Goal: Task Accomplishment & Management: Manage account settings

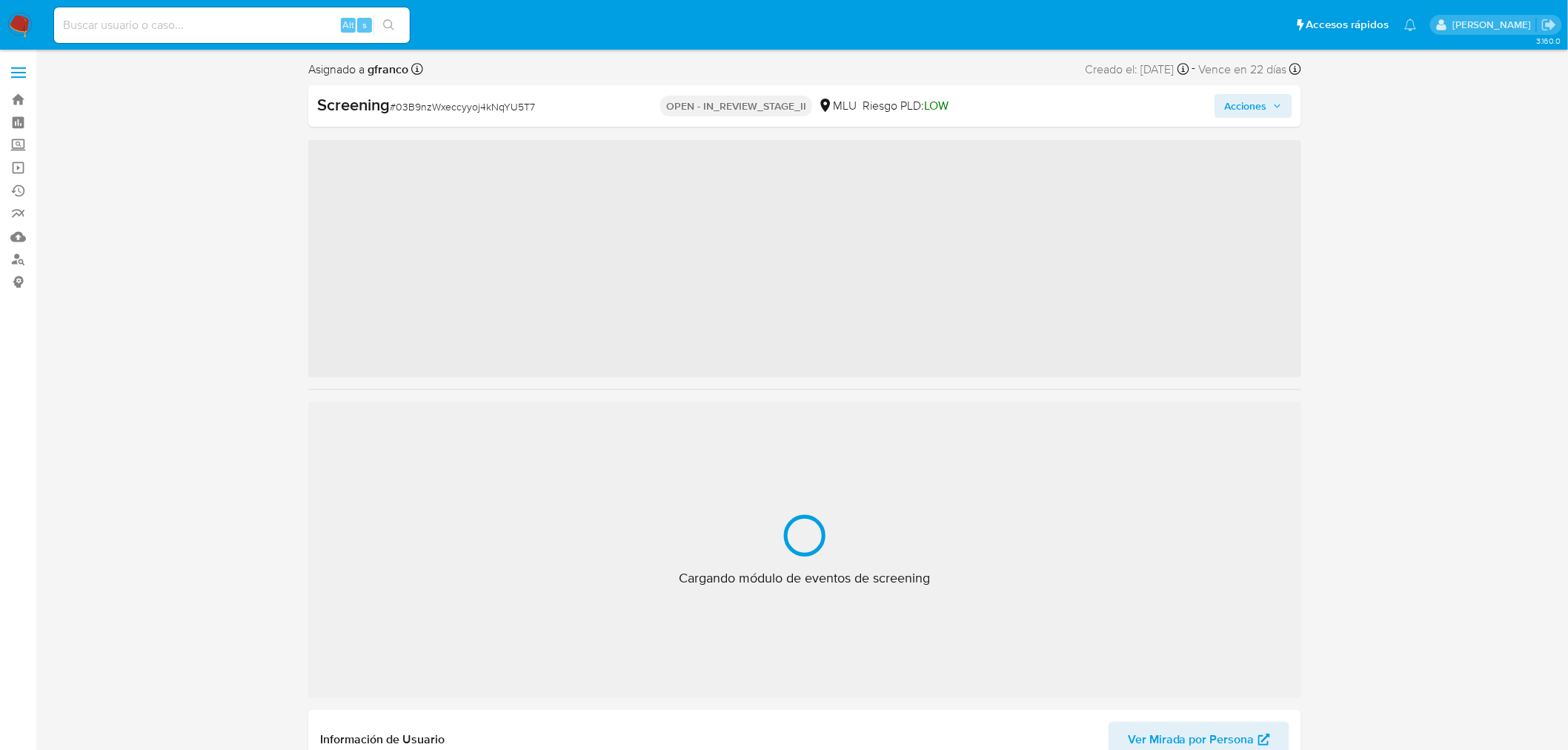
scroll to position [661, 0]
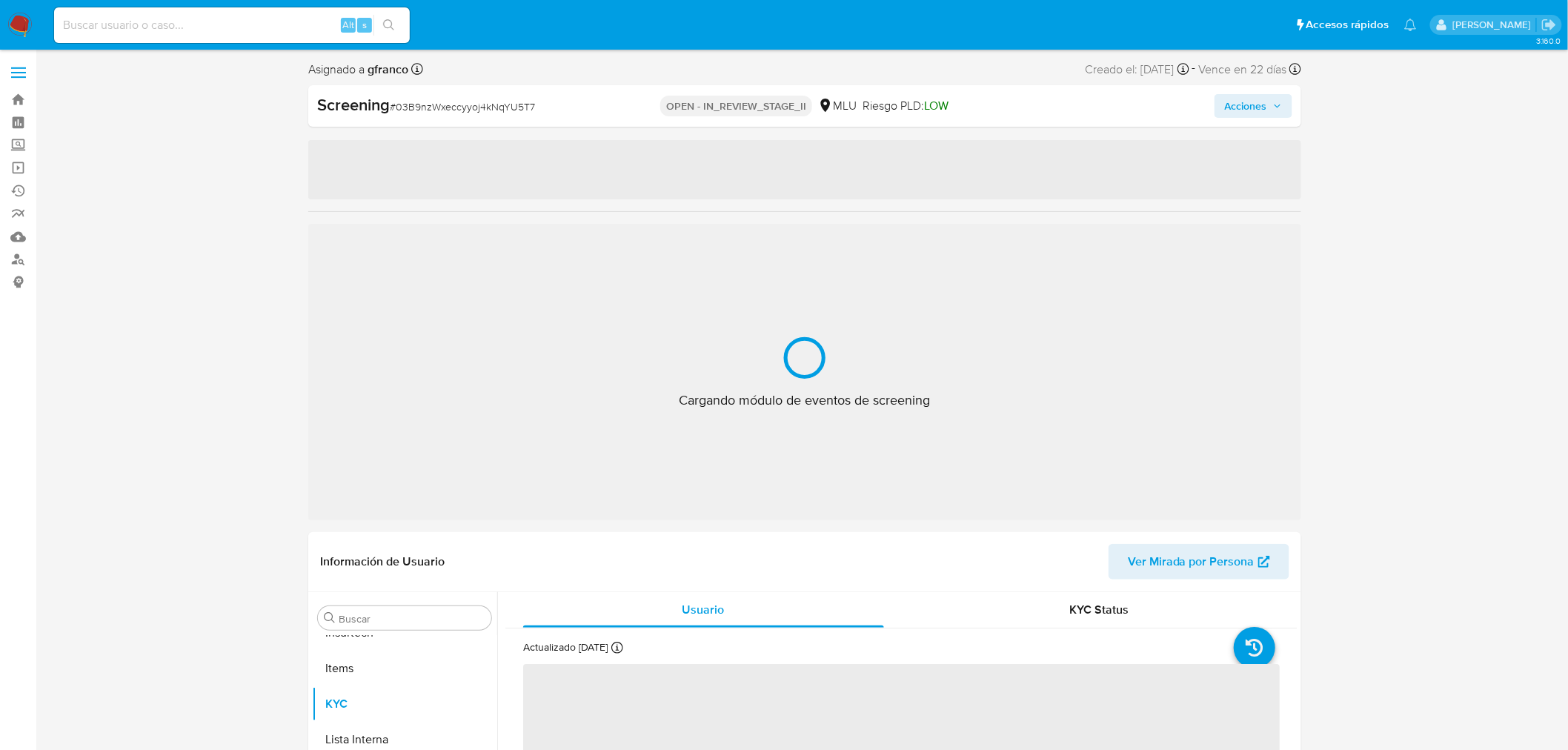
select select "10"
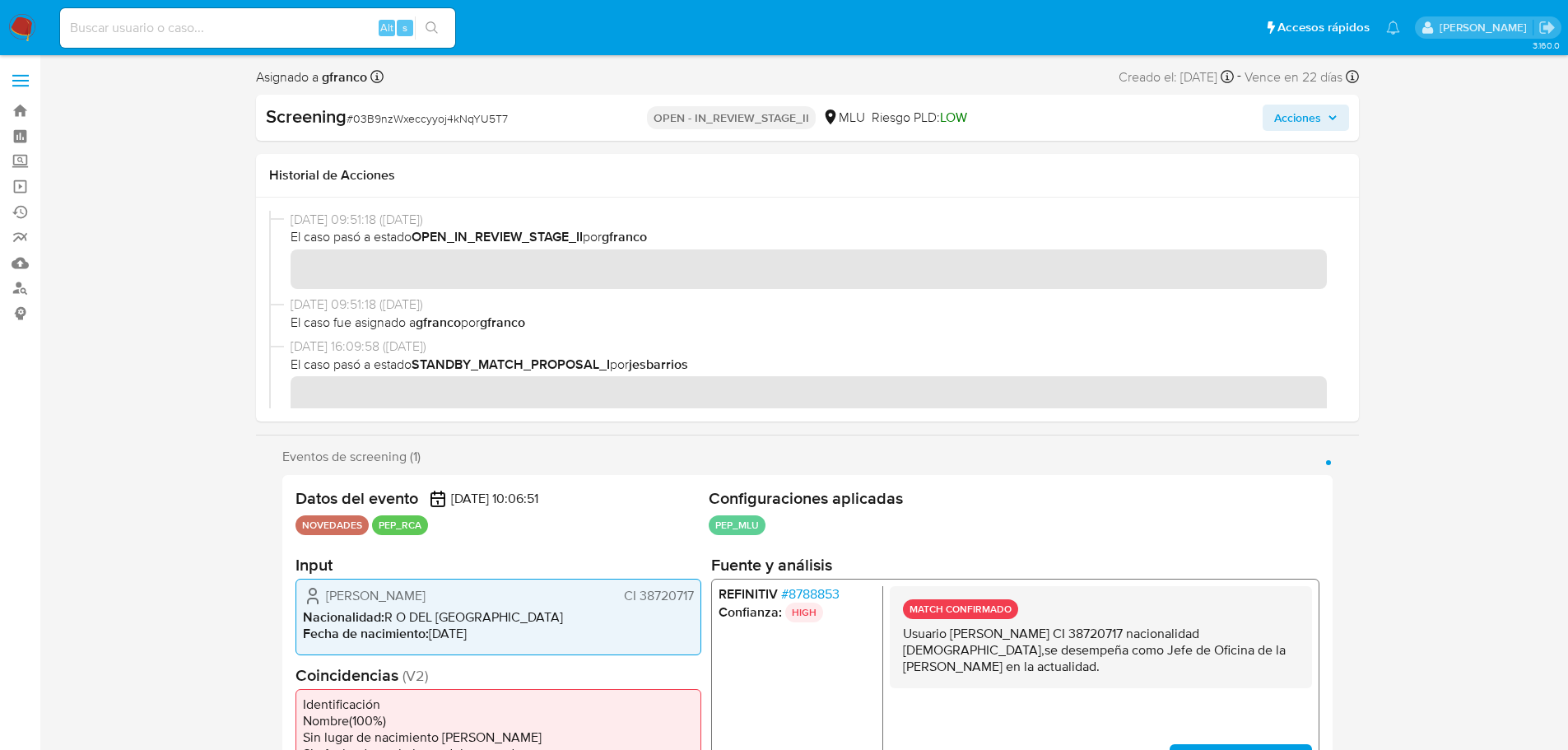
click at [409, 121] on span "# 03B9nzWxeccyyoj4kNqYU5T7" at bounding box center [427, 118] width 162 height 17
copy span "03B9nzWxeccyyoj4kNqYU5T7"
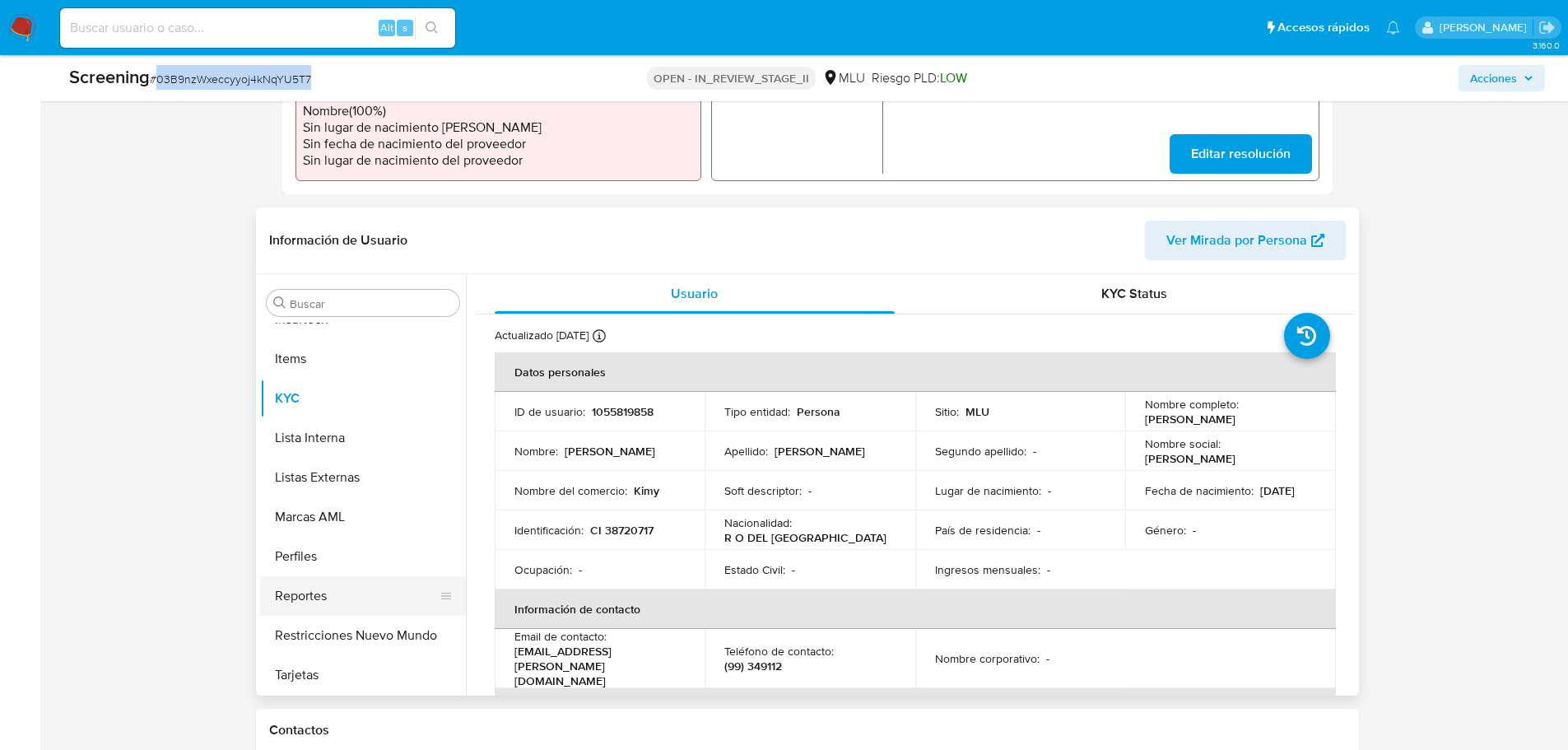
scroll to position [658, 0]
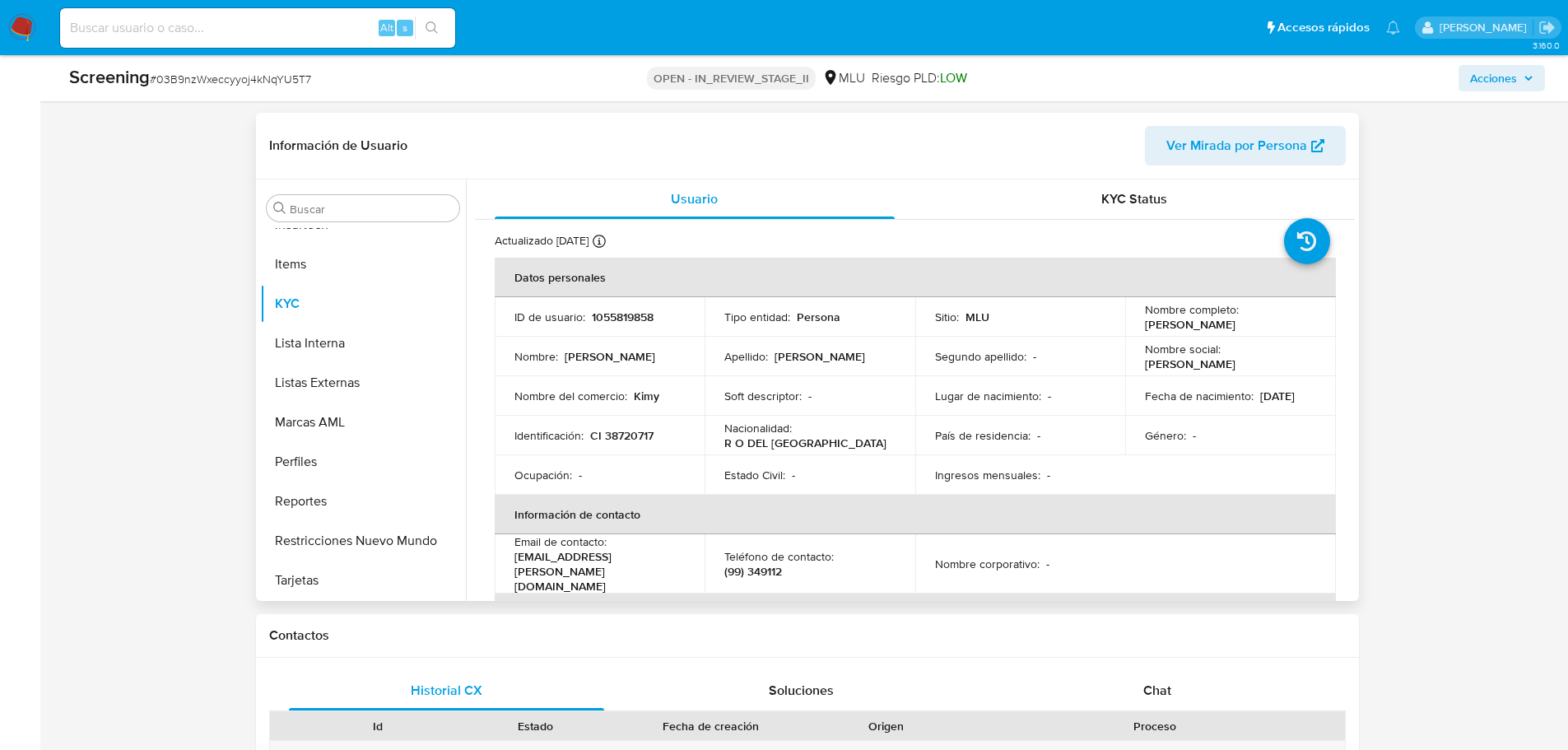
click at [624, 321] on p "1055819858" at bounding box center [623, 316] width 62 height 15
copy p "1055819858"
click at [1220, 330] on p "Jonathan Torres Osores" at bounding box center [1190, 324] width 91 height 15
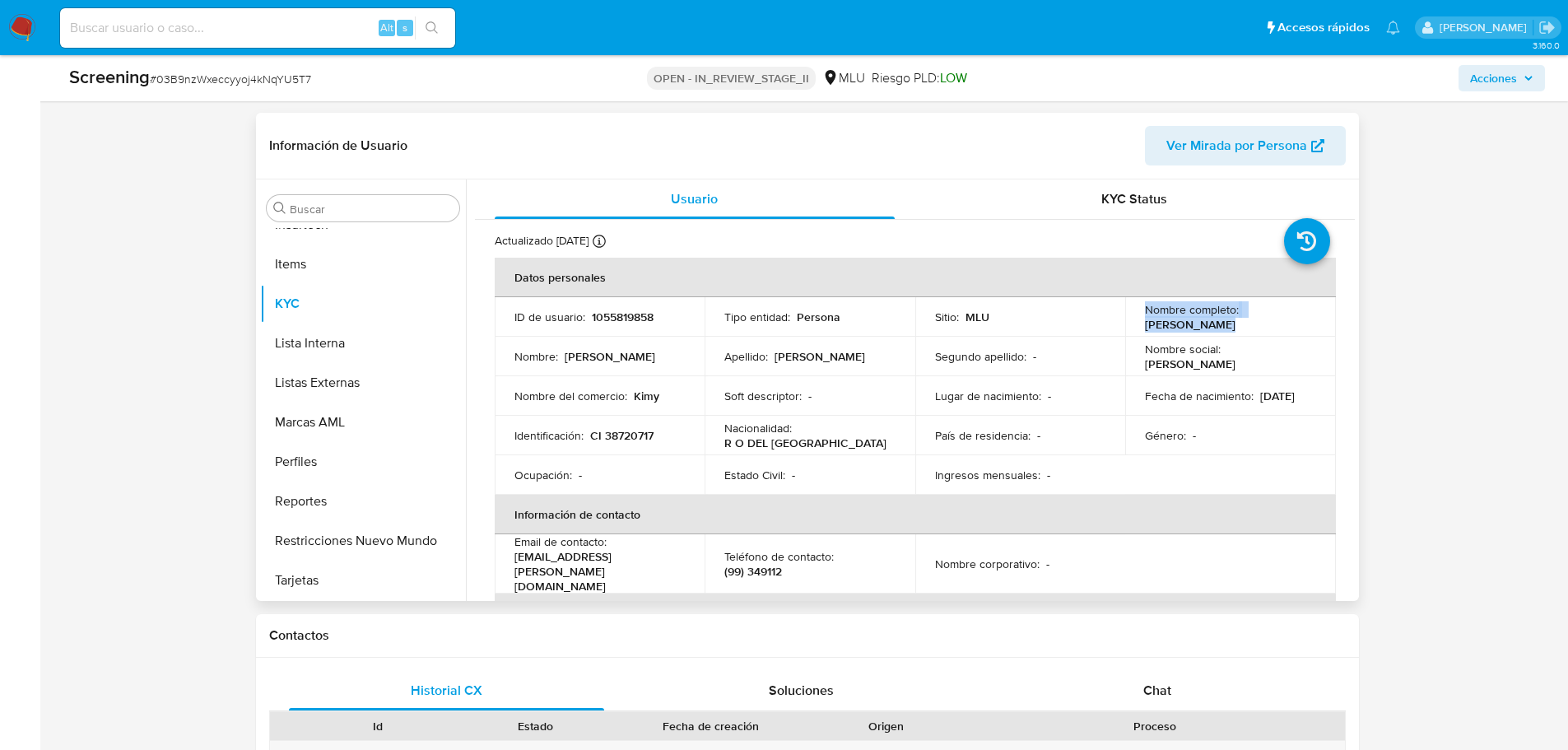
click at [1220, 330] on p "Jonathan Torres Osores" at bounding box center [1190, 324] width 91 height 15
copy div "Nombre completo : Jonathan Torres Osores"
click at [1174, 318] on p "Jonathan Torres Osores" at bounding box center [1190, 324] width 91 height 15
drag, startPoint x: 1133, startPoint y: 323, endPoint x: 1261, endPoint y: 329, distance: 128.1
click at [1261, 329] on td "Nombre completo : Jonathan Torres Osores" at bounding box center [1230, 317] width 211 height 39
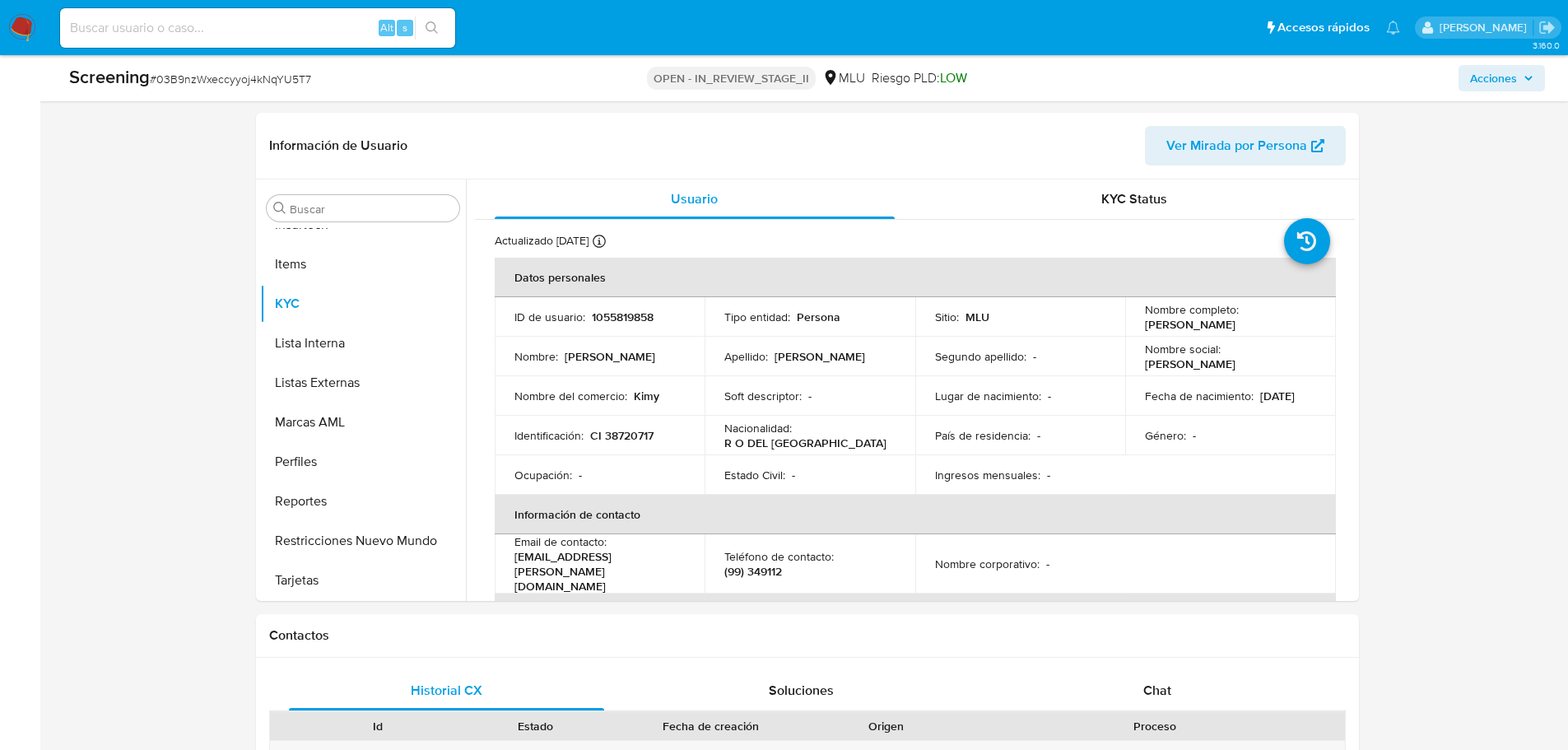
copy p "Jonathan Torres Osores"
click at [641, 435] on p "CI 38720717" at bounding box center [621, 435] width 63 height 15
copy p "38720717"
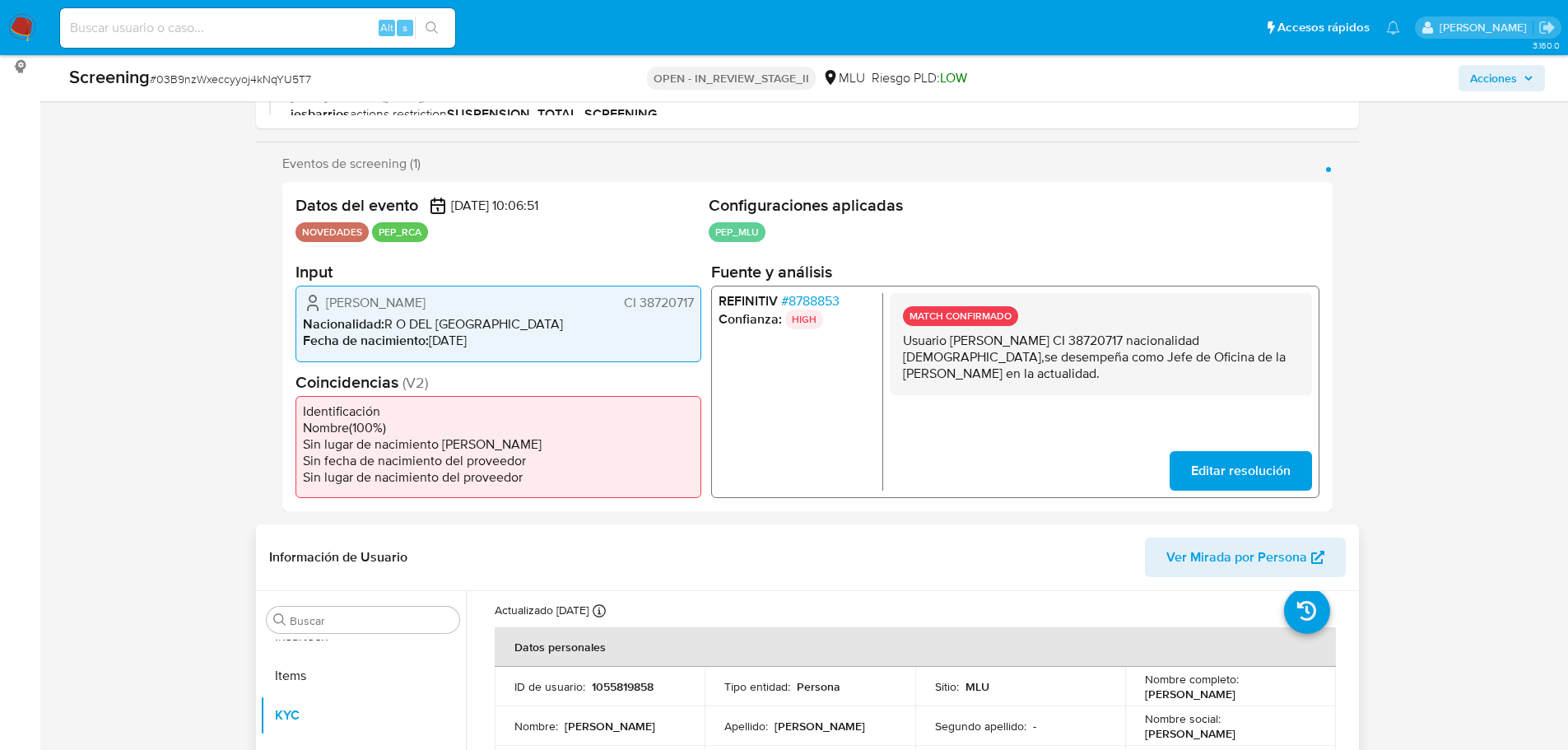
scroll to position [83, 0]
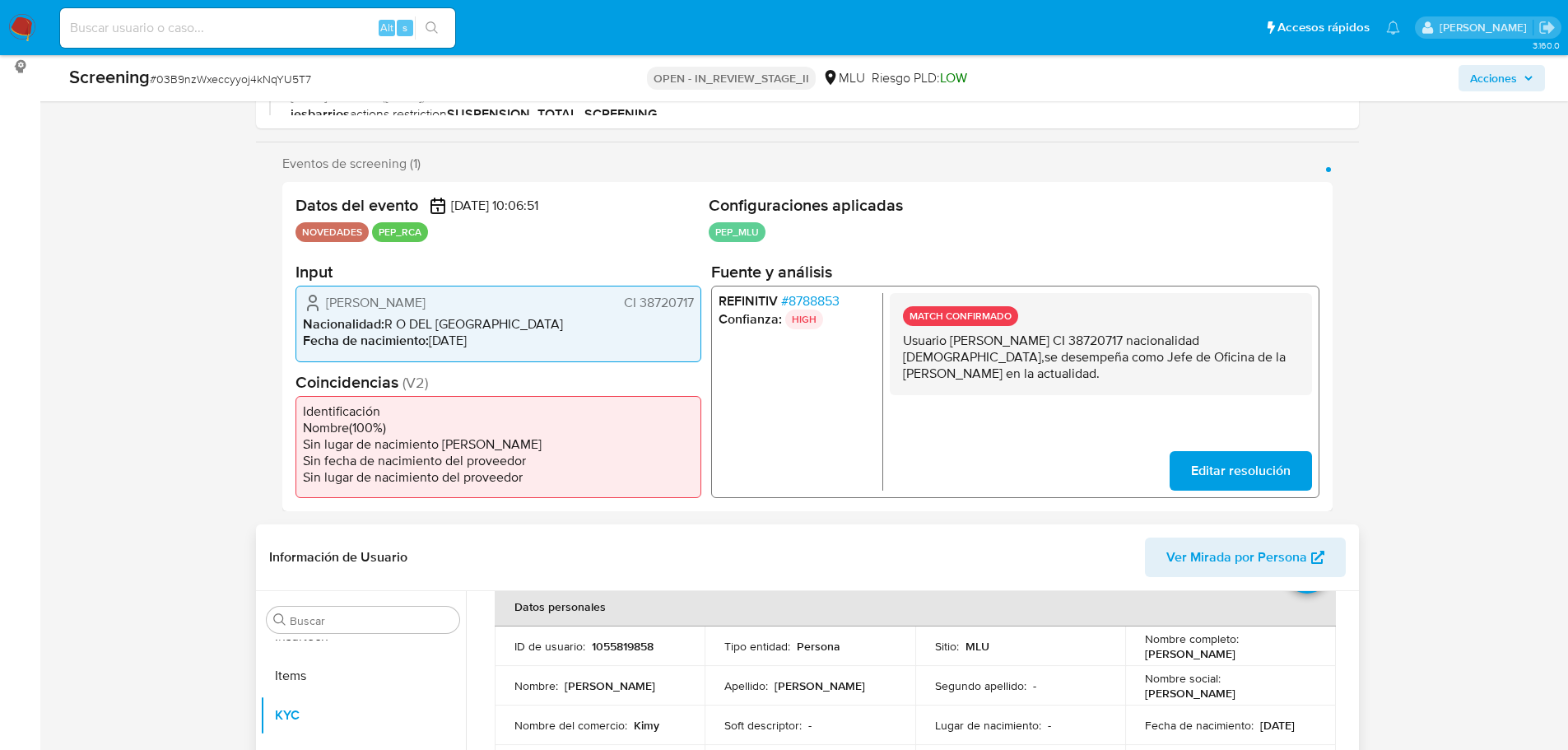
click at [1170, 658] on p "Jonathan Torres Osores" at bounding box center [1190, 653] width 91 height 15
click at [1173, 655] on p "Jonathan Torres Osores" at bounding box center [1190, 653] width 91 height 15
drag, startPoint x: 1267, startPoint y: 654, endPoint x: 1142, endPoint y: 658, distance: 125.1
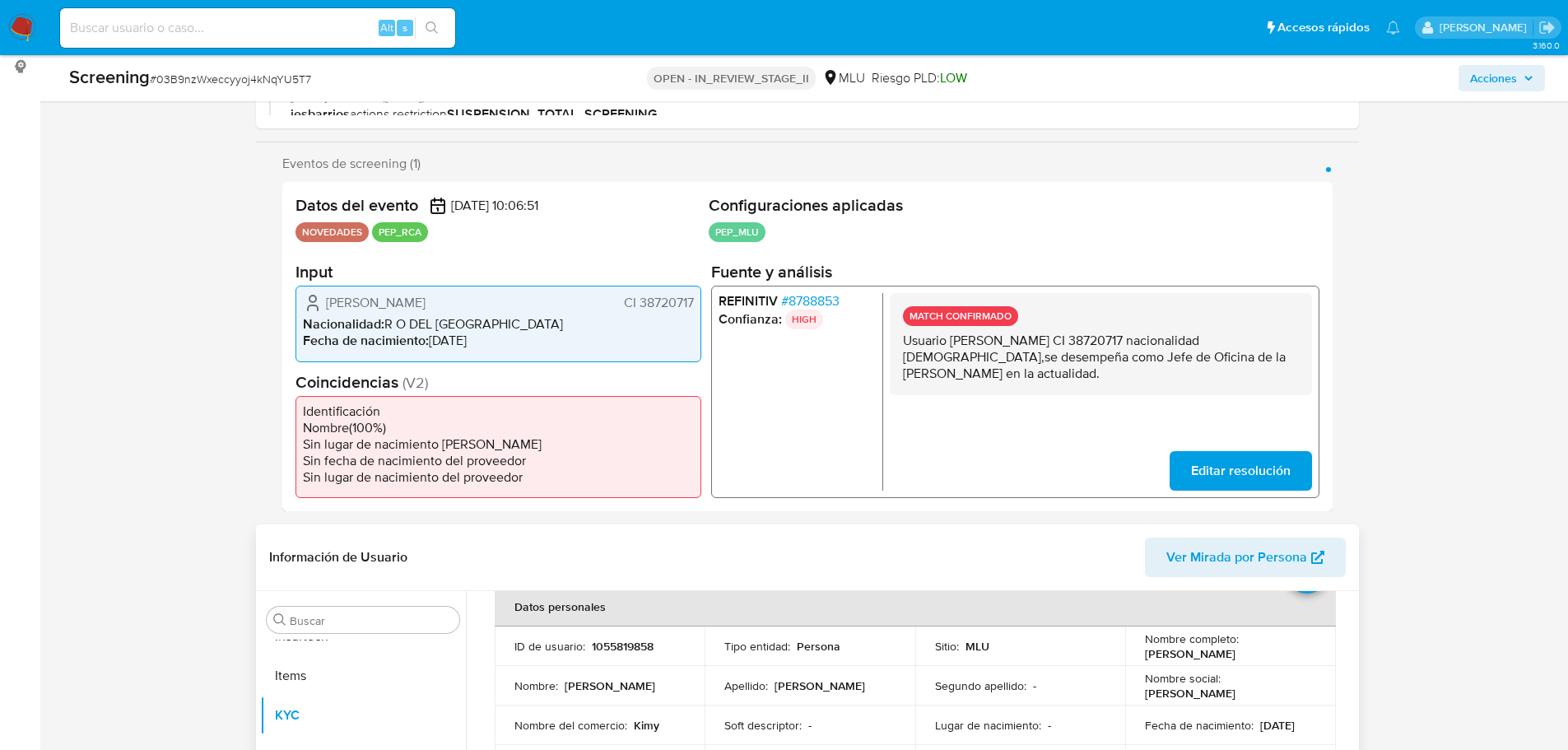
click at [1145, 658] on div "Nombre completo : Jonathan Torres Osores" at bounding box center [1230, 646] width 171 height 29
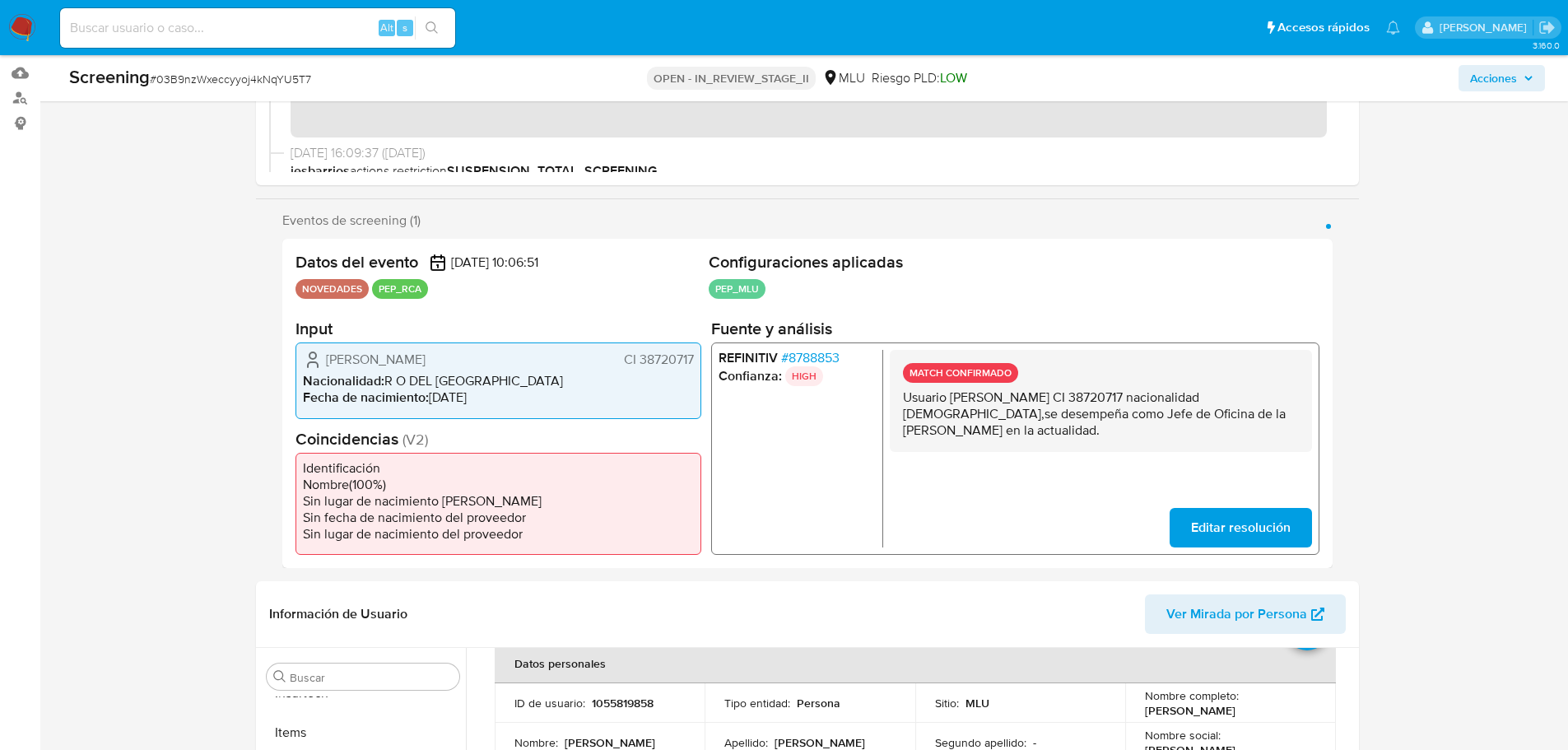
scroll to position [164, 0]
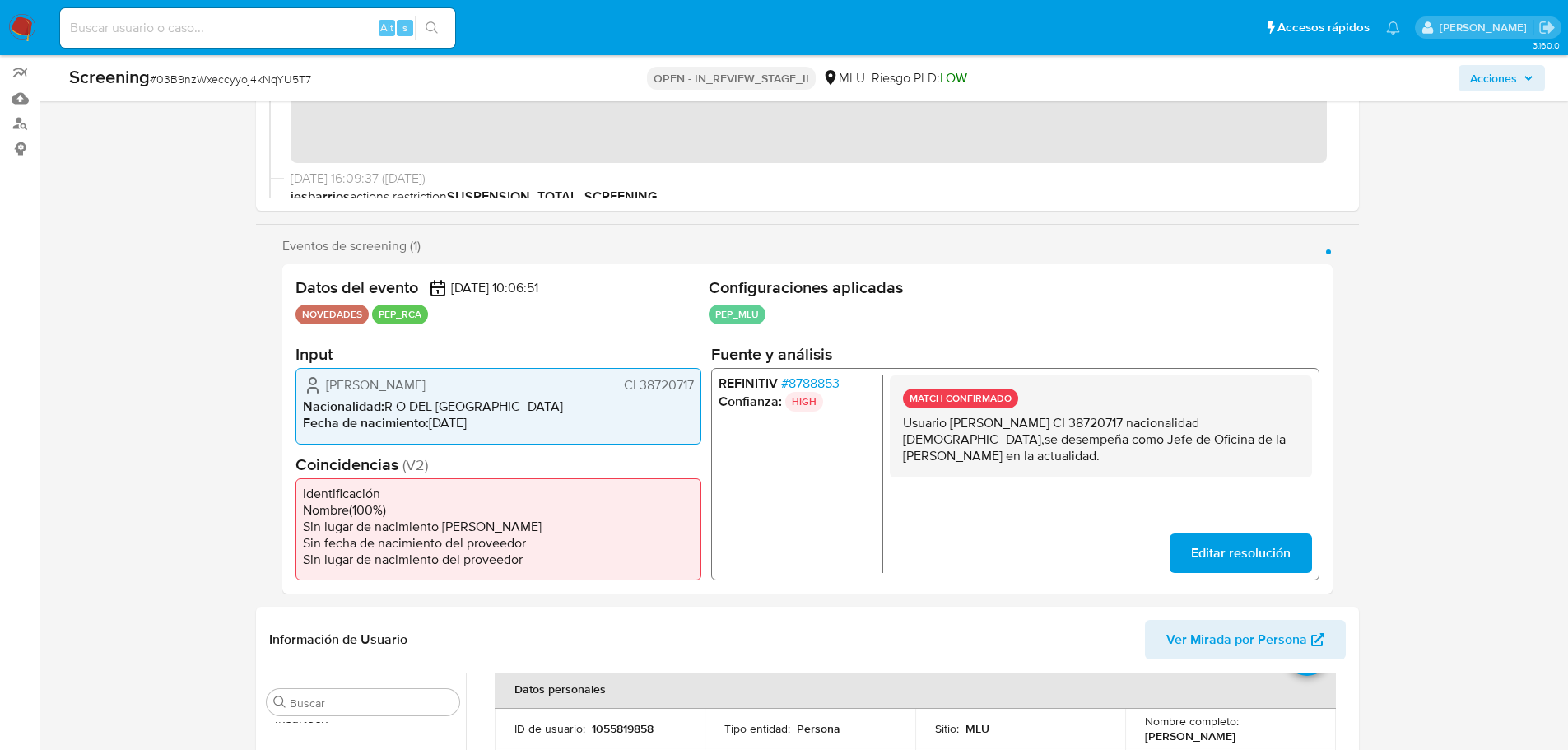
click at [823, 381] on span "# 8788853" at bounding box center [810, 384] width 59 height 17
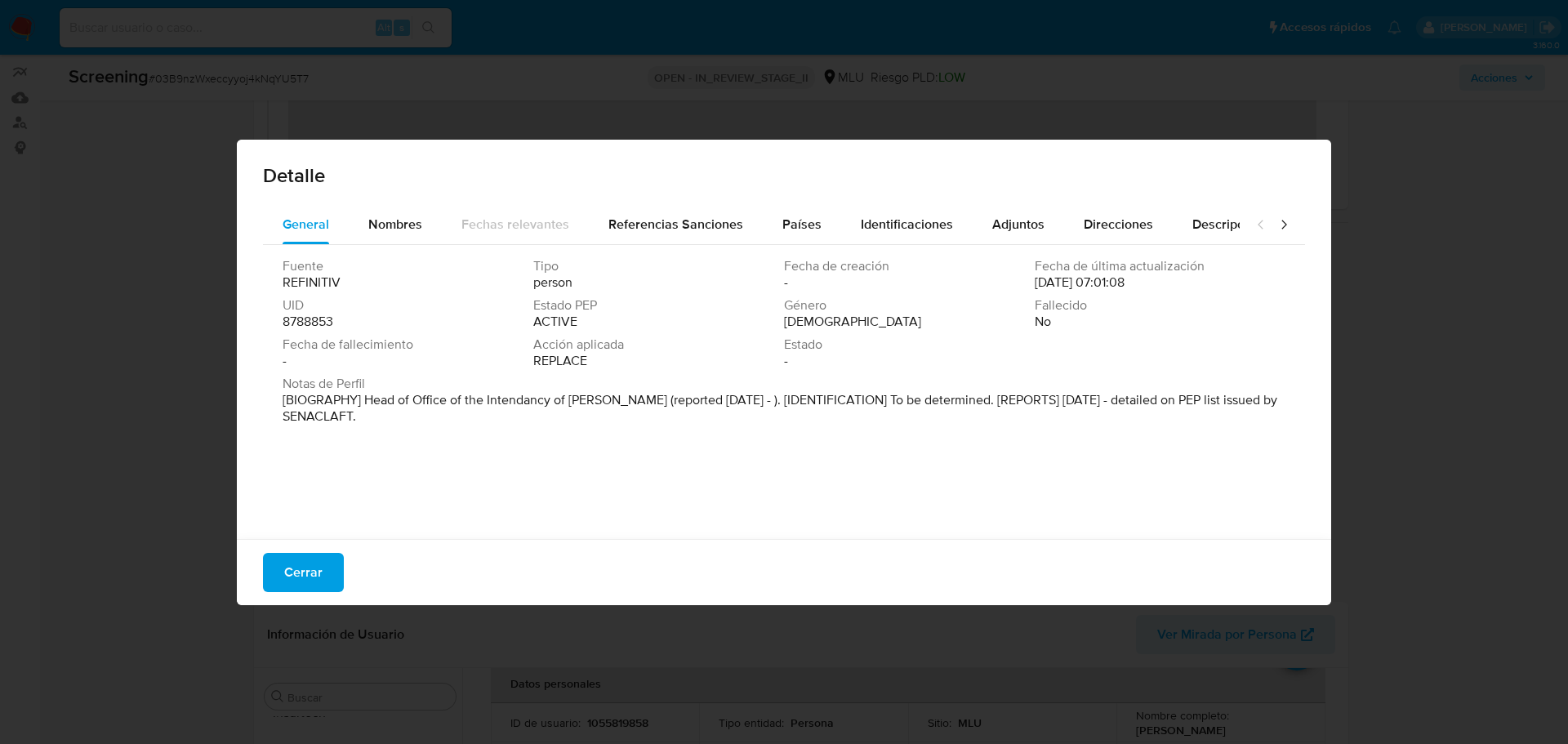
drag, startPoint x: 384, startPoint y: 398, endPoint x: 606, endPoint y: 396, distance: 222.0
click at [588, 396] on p "[BIOGRAPHY] Head of Office of the Intendancy of Soriano (reported Sep 2025 - ).…" at bounding box center [783, 408] width 1000 height 33
click at [689, 396] on p "[BIOGRAPHY] Head of Office of the Intendancy of Soriano (reported Sep 2025 - ).…" at bounding box center [783, 408] width 1000 height 33
click at [357, 551] on div "Cerrar" at bounding box center [784, 572] width 1095 height 66
click at [295, 570] on span "Cerrar" at bounding box center [304, 572] width 39 height 36
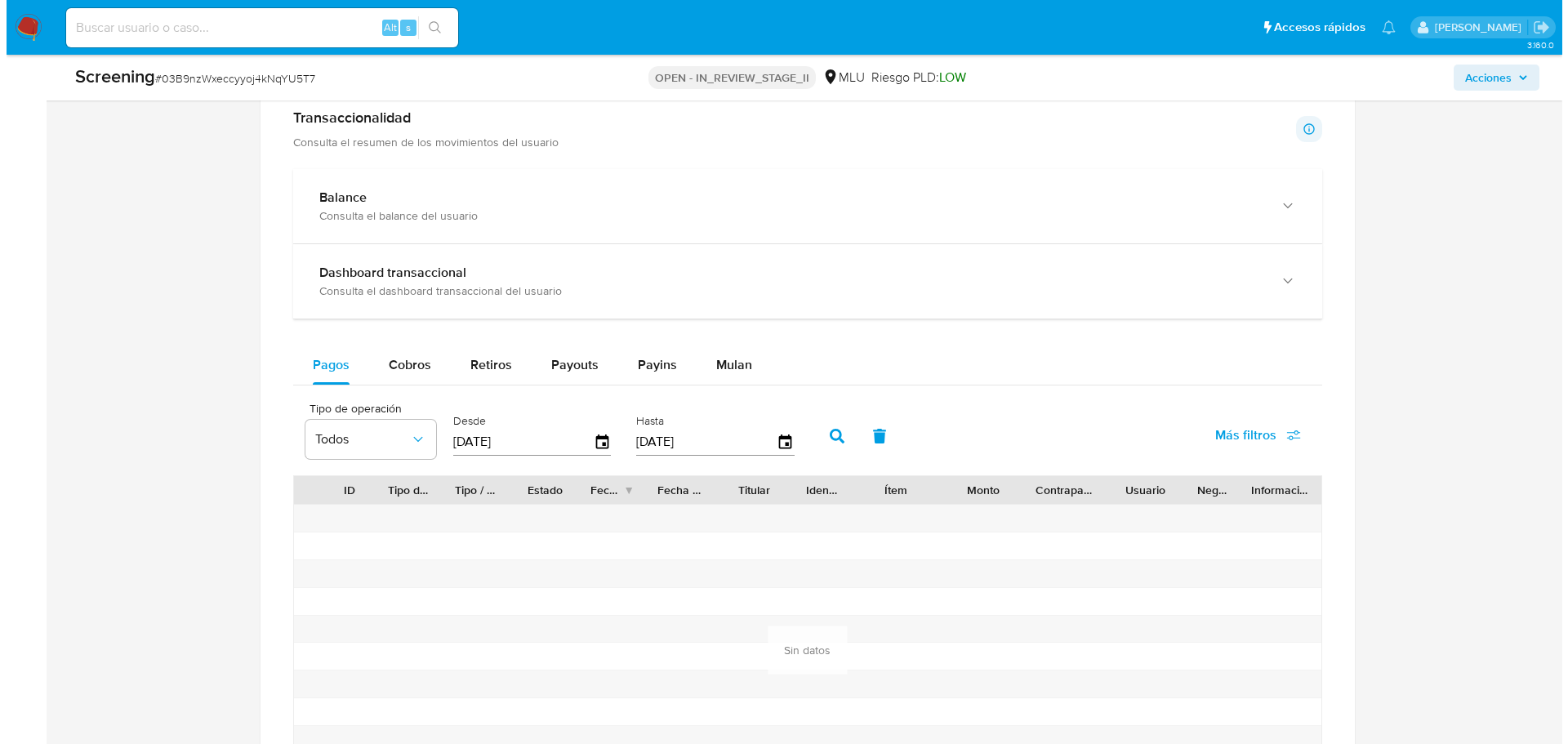
scroll to position [2275, 0]
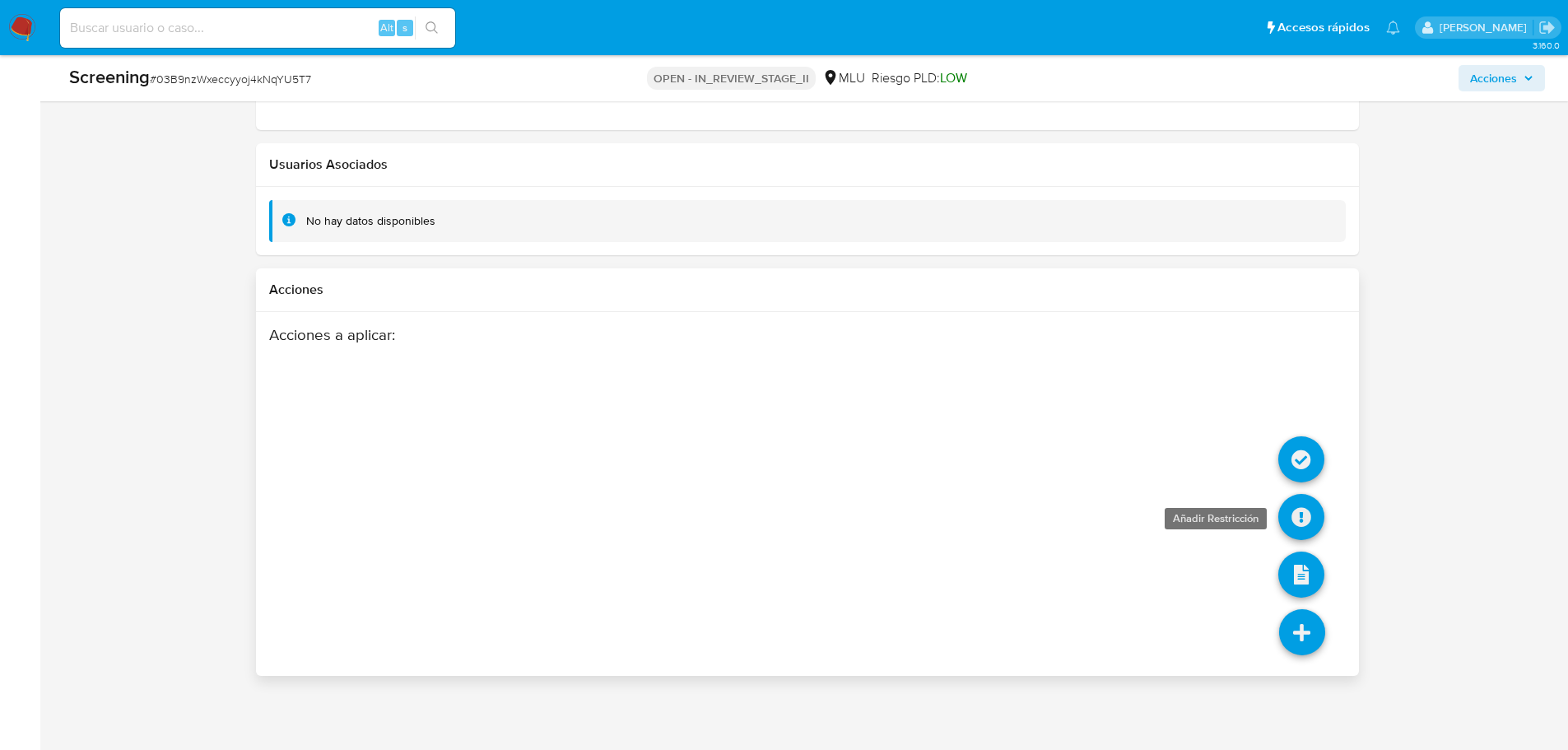
click at [1303, 523] on icon at bounding box center [1301, 517] width 46 height 46
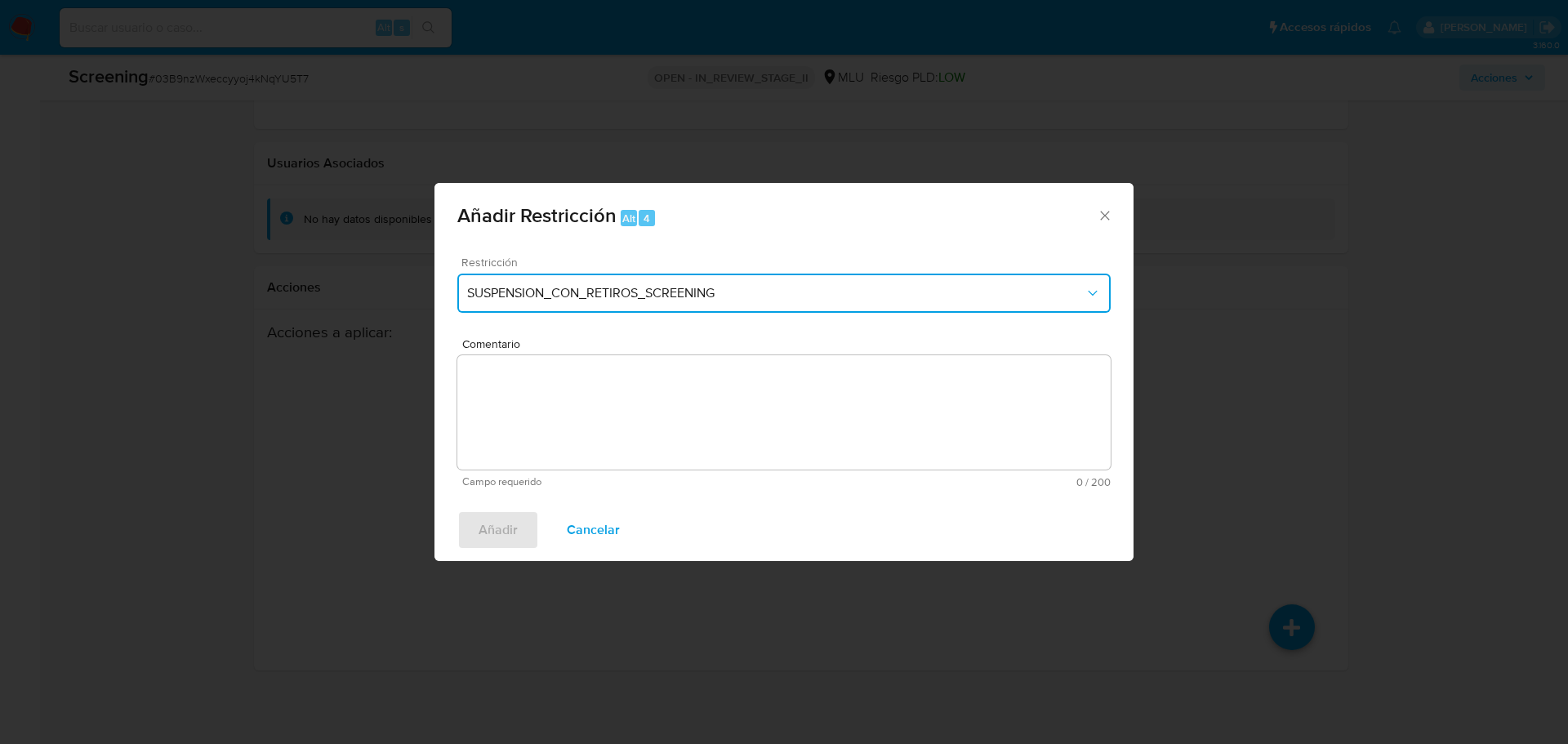
click at [648, 300] on span "SUSPENSION_CON_RETIROS_SCREENING" at bounding box center [776, 293] width 618 height 17
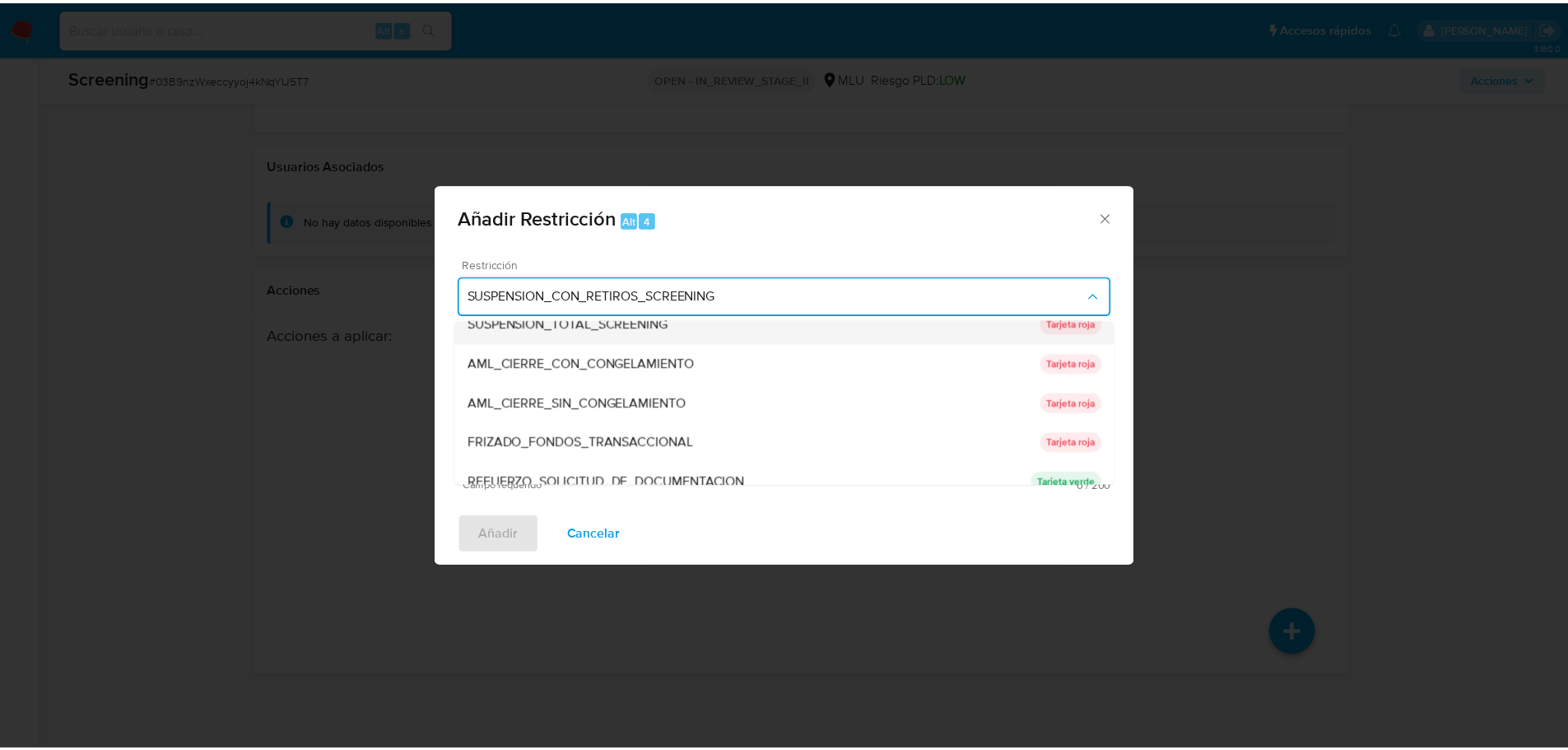
scroll to position [83, 0]
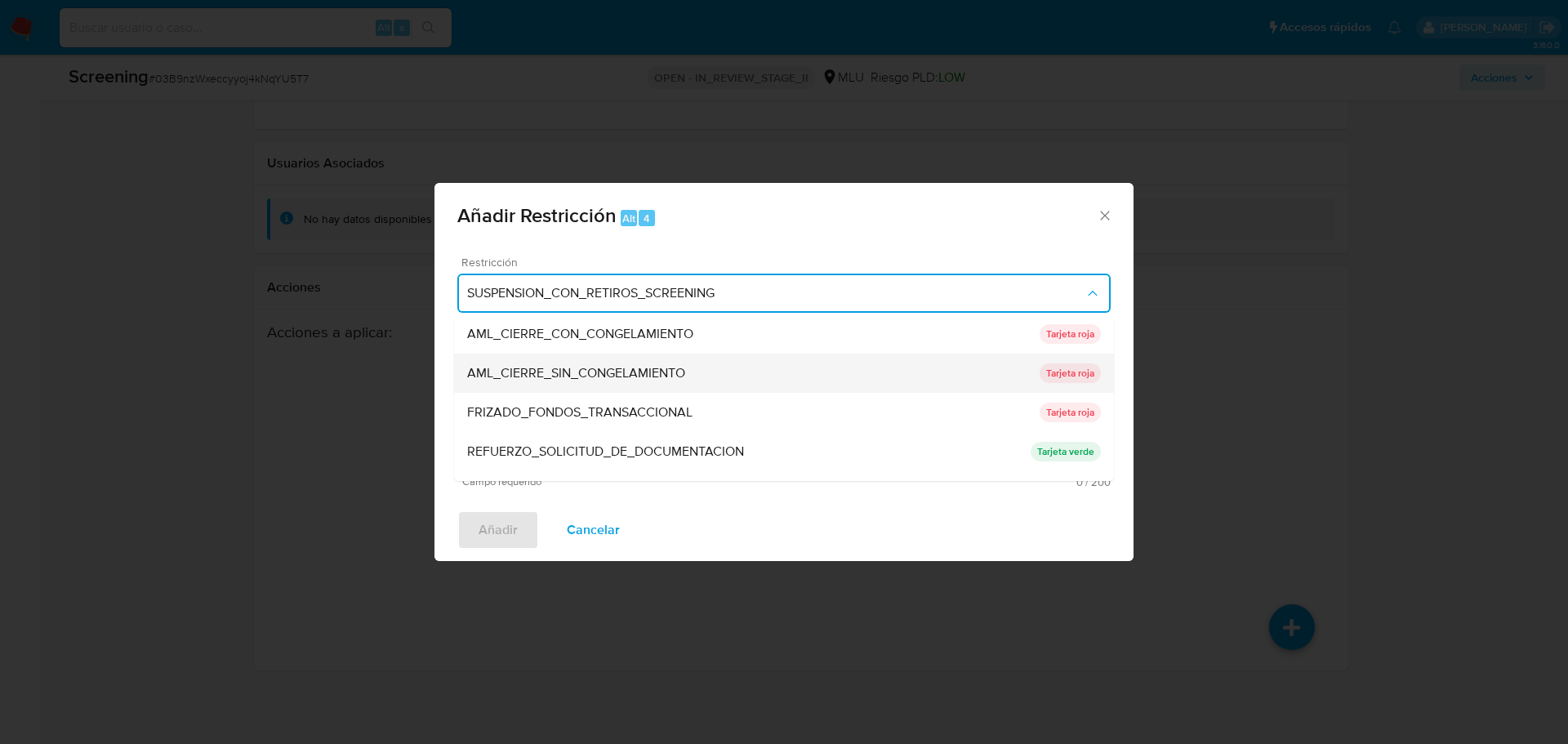
click at [710, 373] on div "AML_CIERRE_SIN_CONGELAMIENTO" at bounding box center [754, 373] width 573 height 39
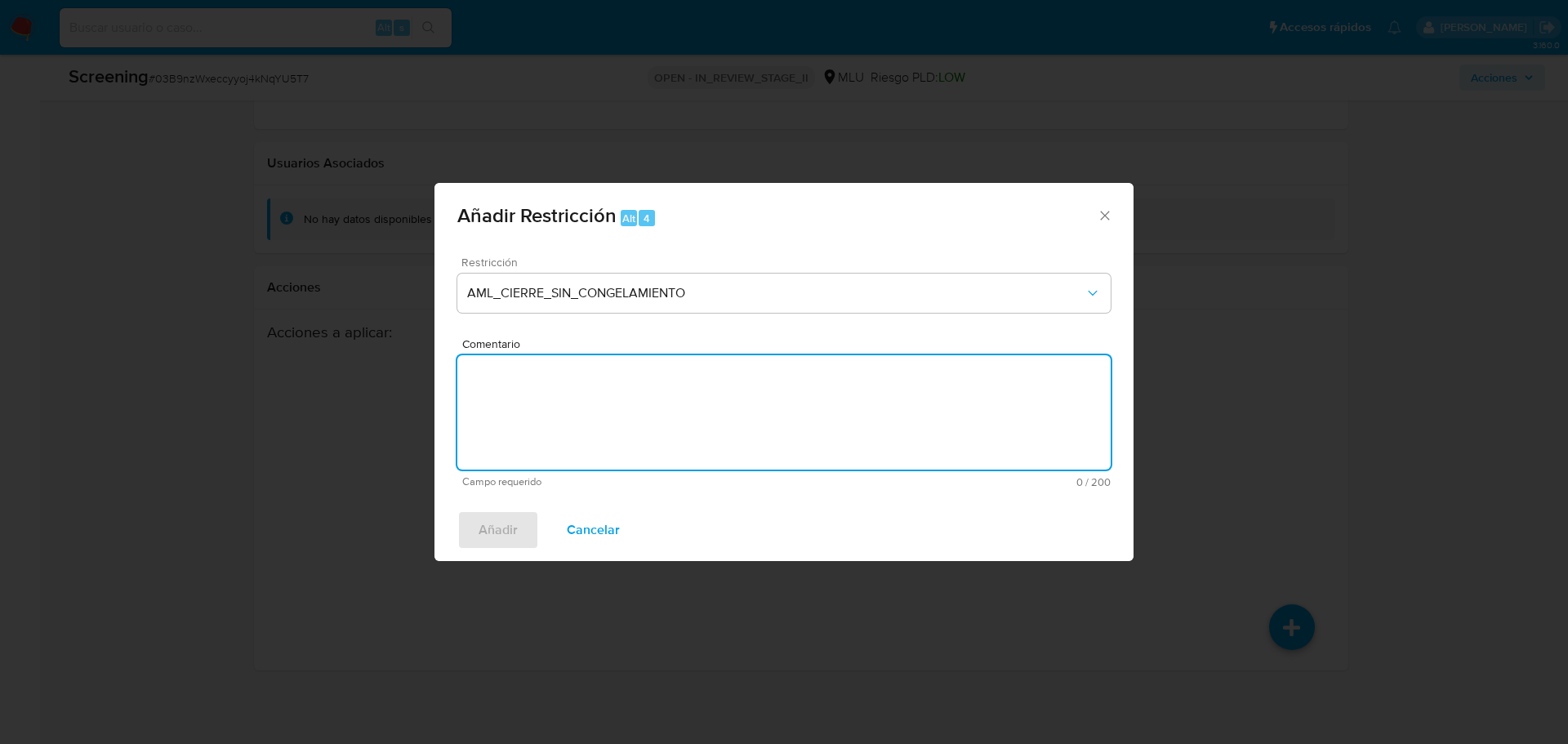
click at [710, 373] on textarea "Comentario" at bounding box center [784, 413] width 653 height 115
type textarea "Alineado con OdC en base a las noticias negativas vinculadas al cliente."
click at [478, 537] on button "Añadir" at bounding box center [498, 530] width 82 height 39
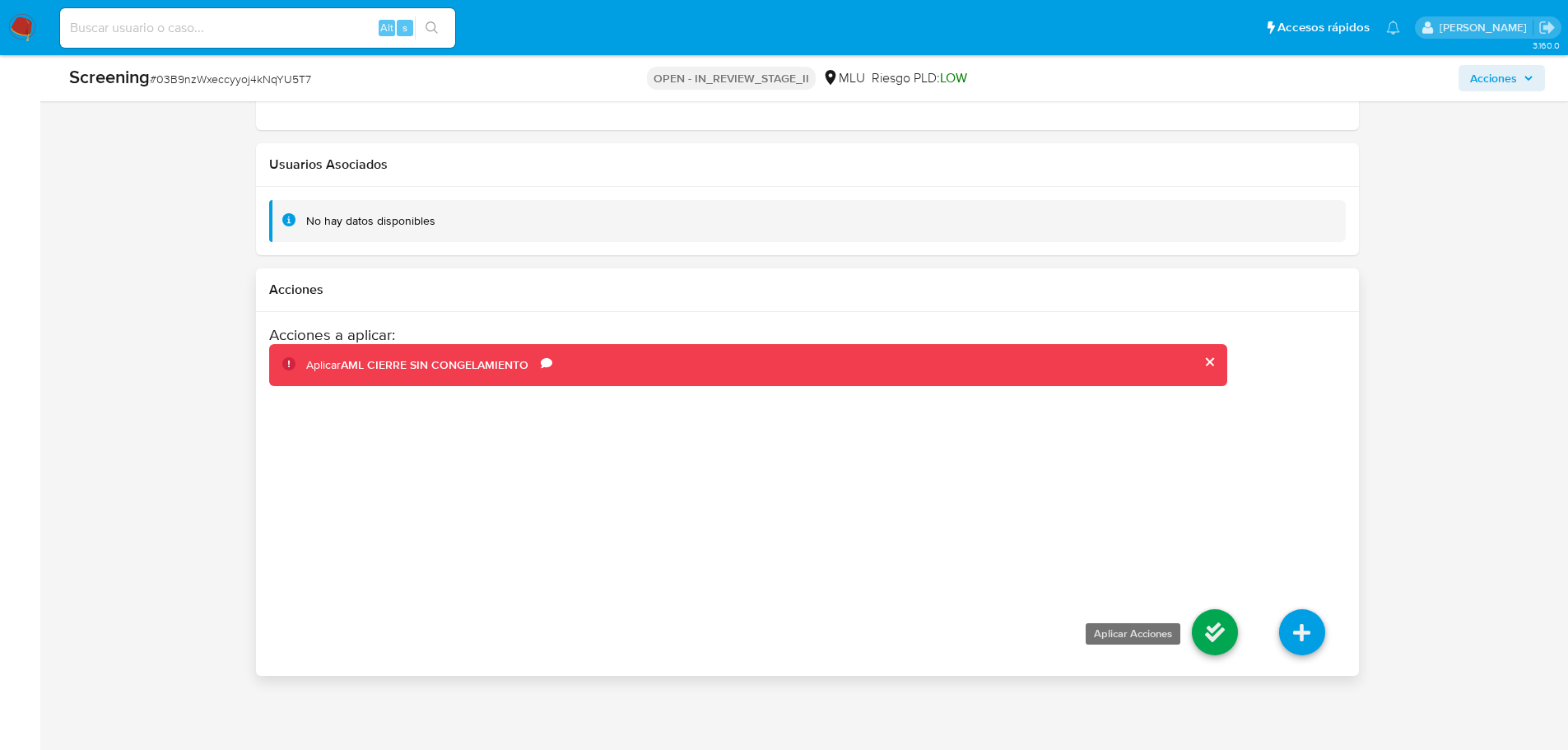
click at [1200, 634] on icon at bounding box center [1215, 633] width 46 height 46
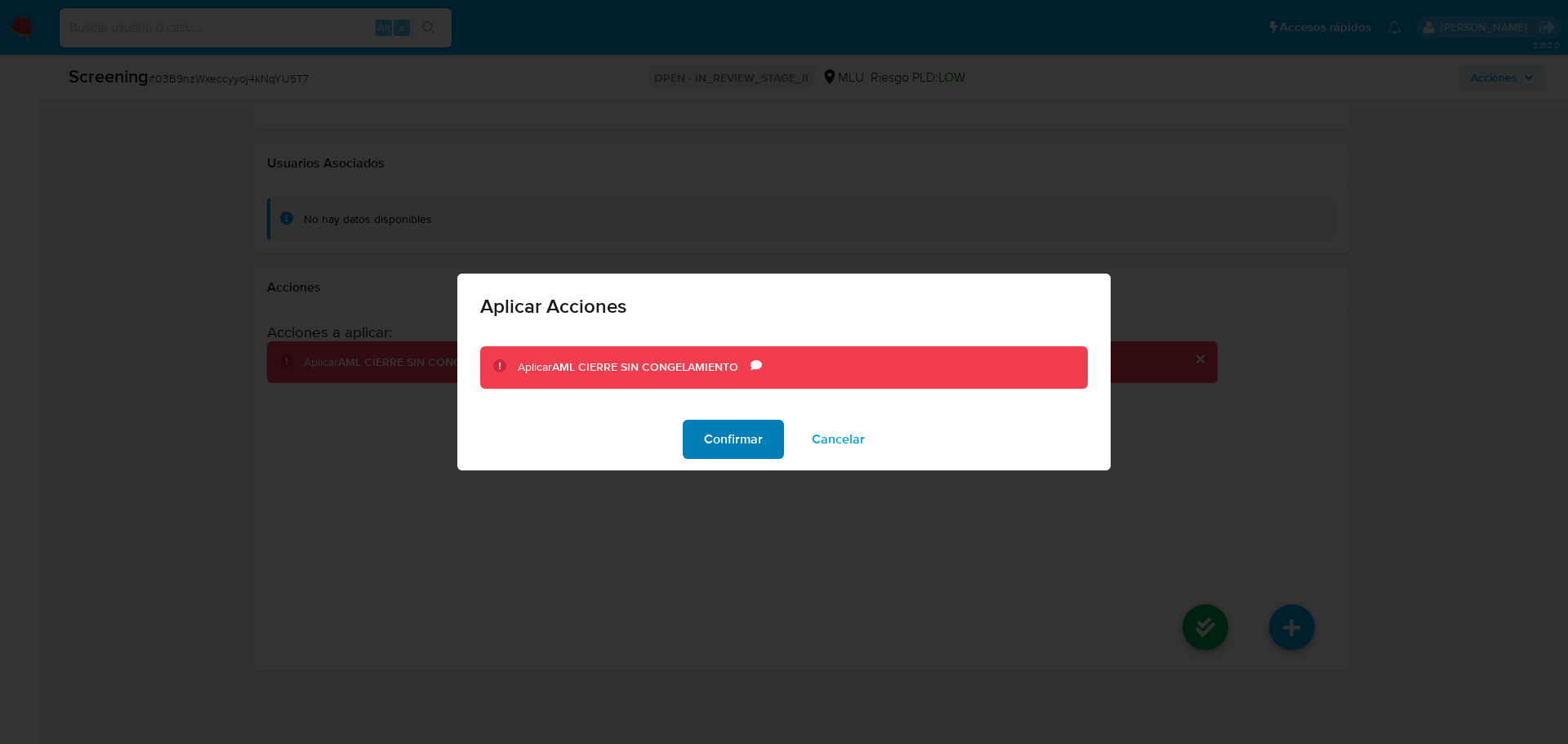
click at [723, 443] on span "Confirmar" at bounding box center [733, 439] width 59 height 36
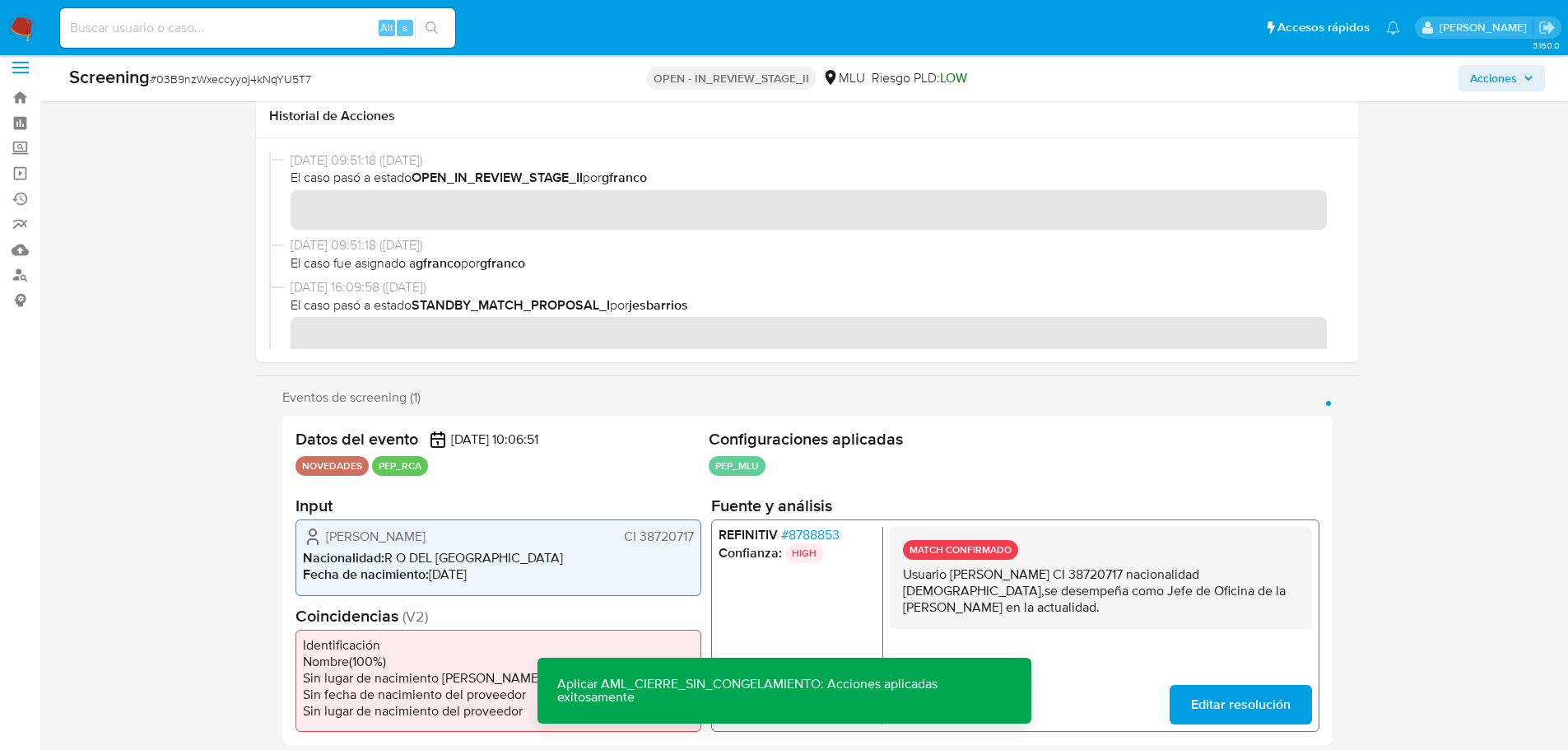
scroll to position [0, 0]
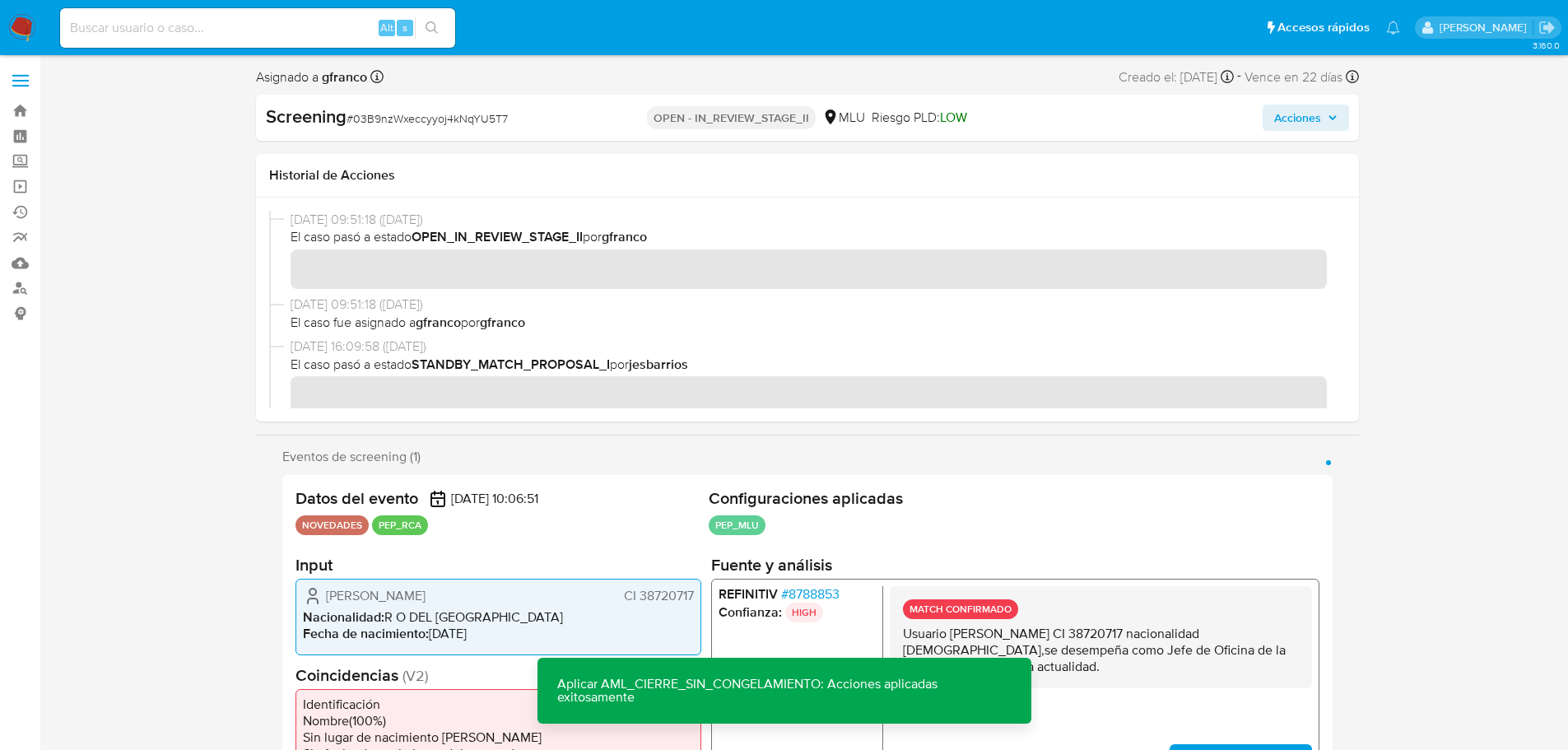
click at [1297, 116] on span "Acciones" at bounding box center [1298, 118] width 47 height 27
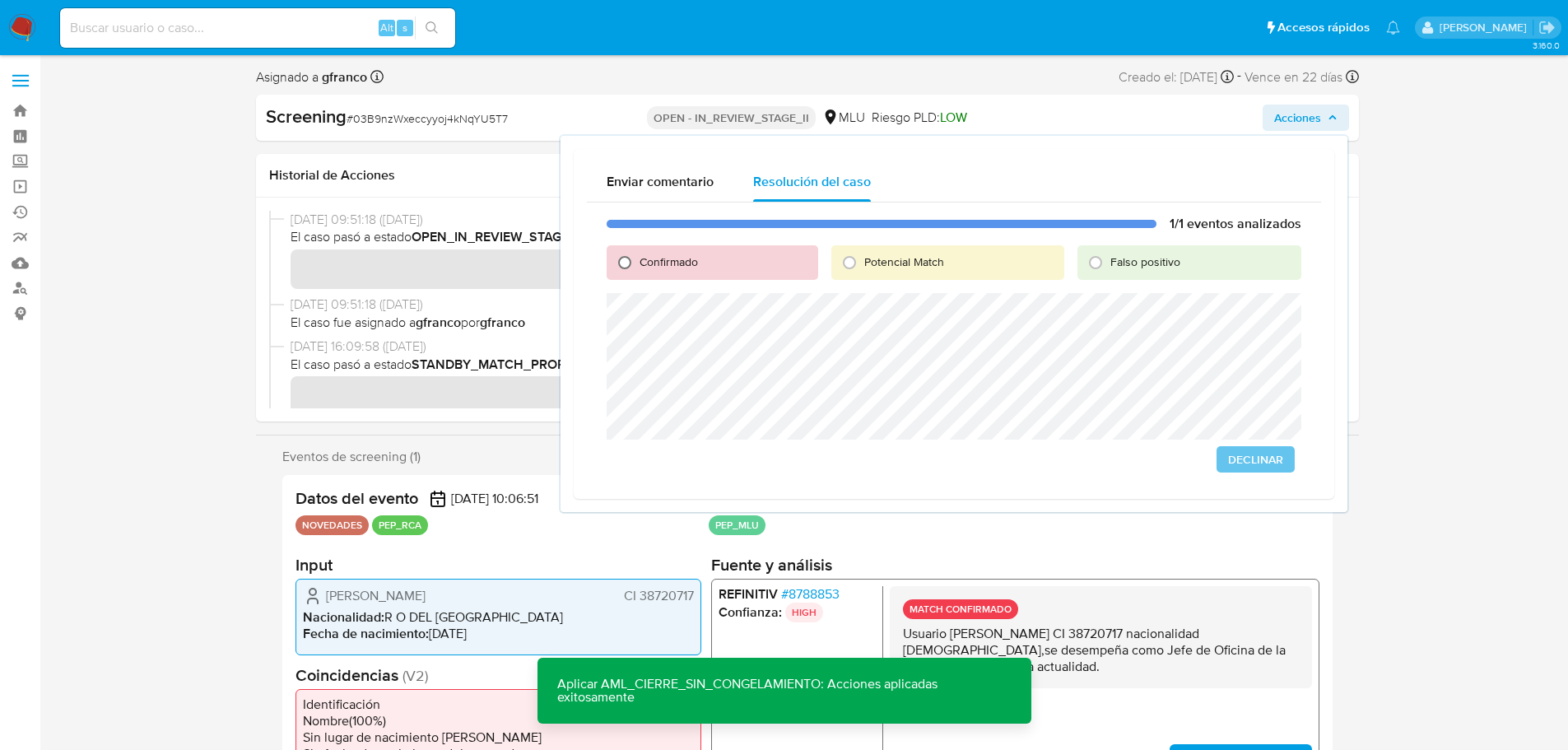
click at [628, 262] on input "Confirmado" at bounding box center [625, 263] width 27 height 27
radio input "true"
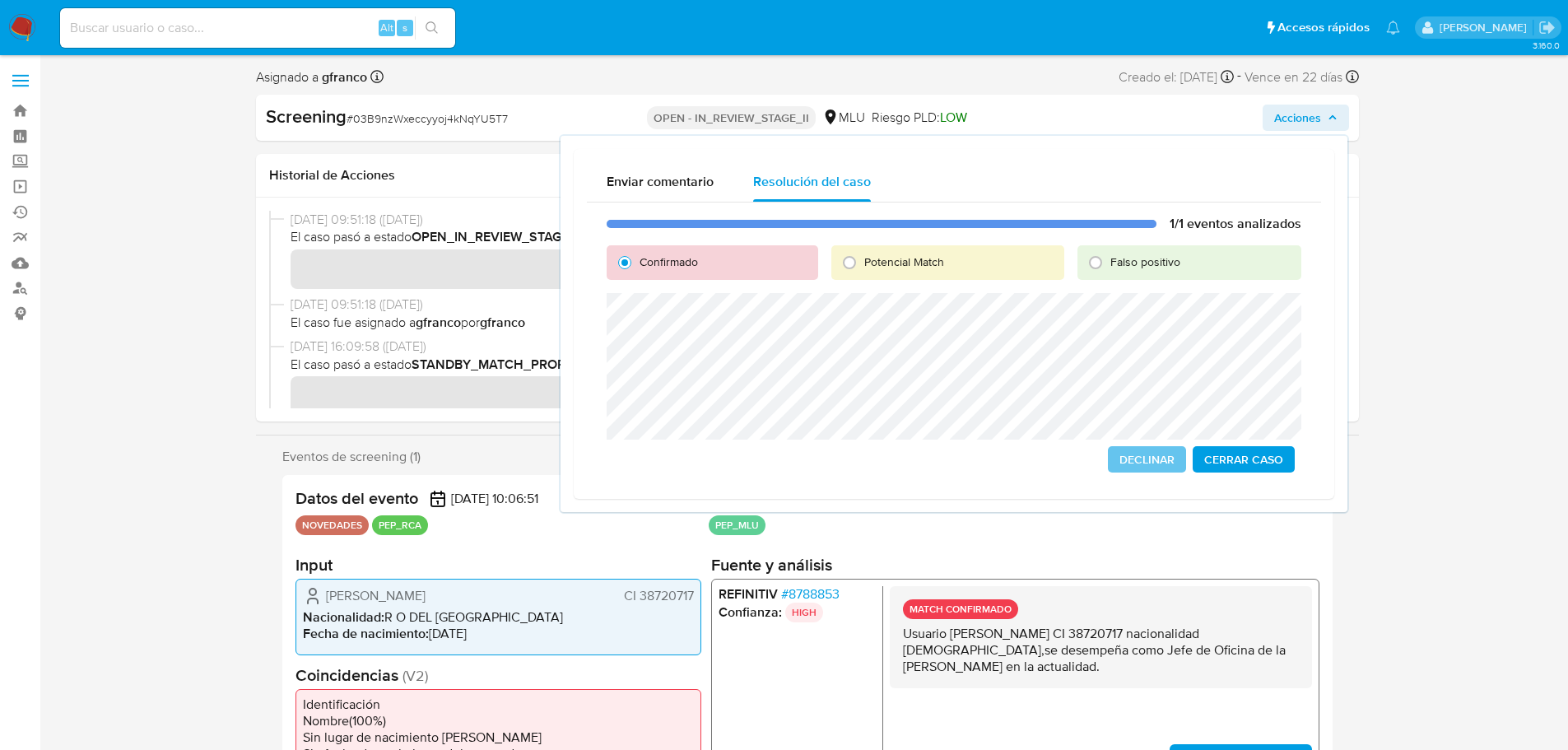
click at [1241, 460] on span "Cerrar Caso" at bounding box center [1244, 459] width 79 height 23
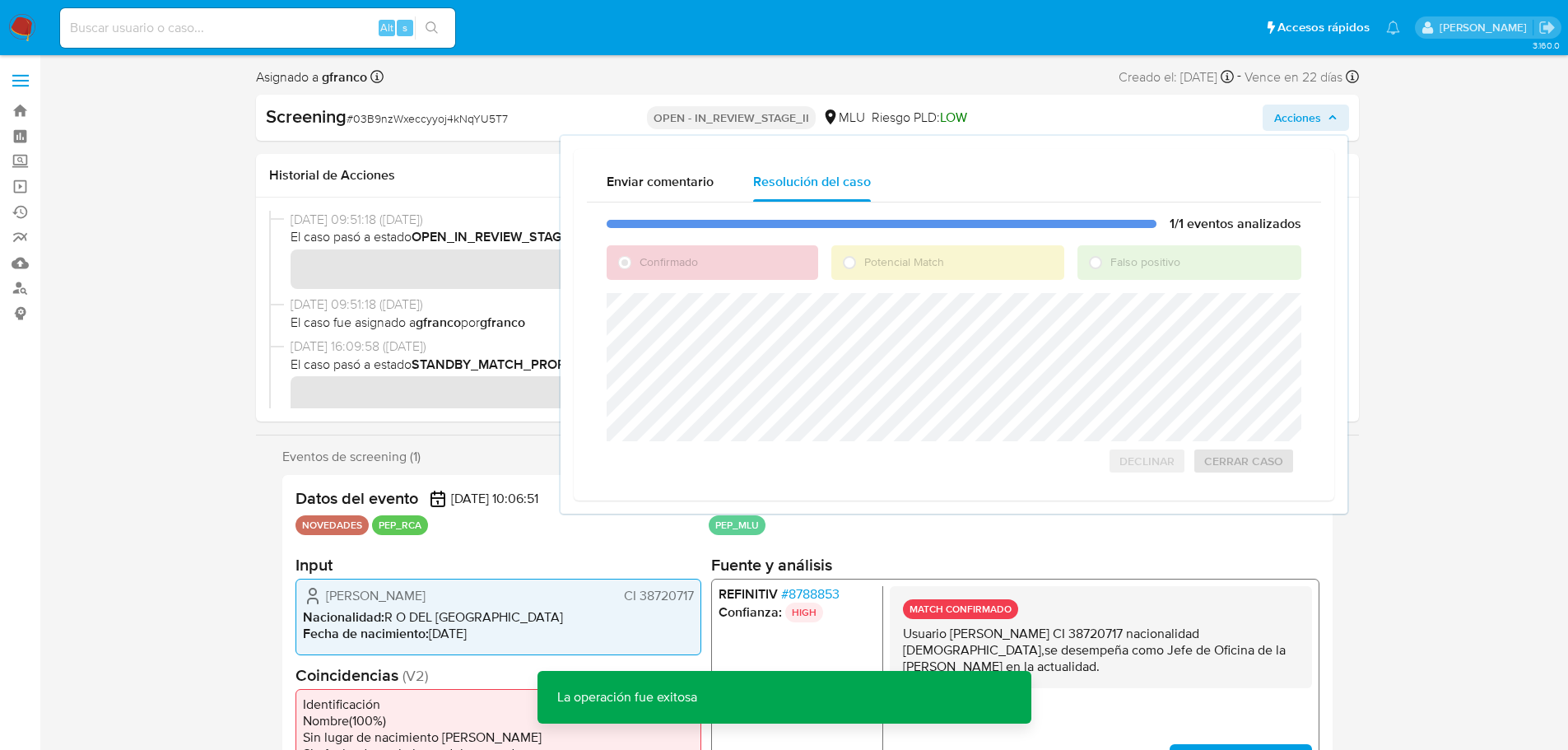
click at [5, 30] on nav "Pausado Ver notificaciones Alt s Accesos rápidos Presiona las siguientes teclas…" at bounding box center [784, 28] width 1568 height 55
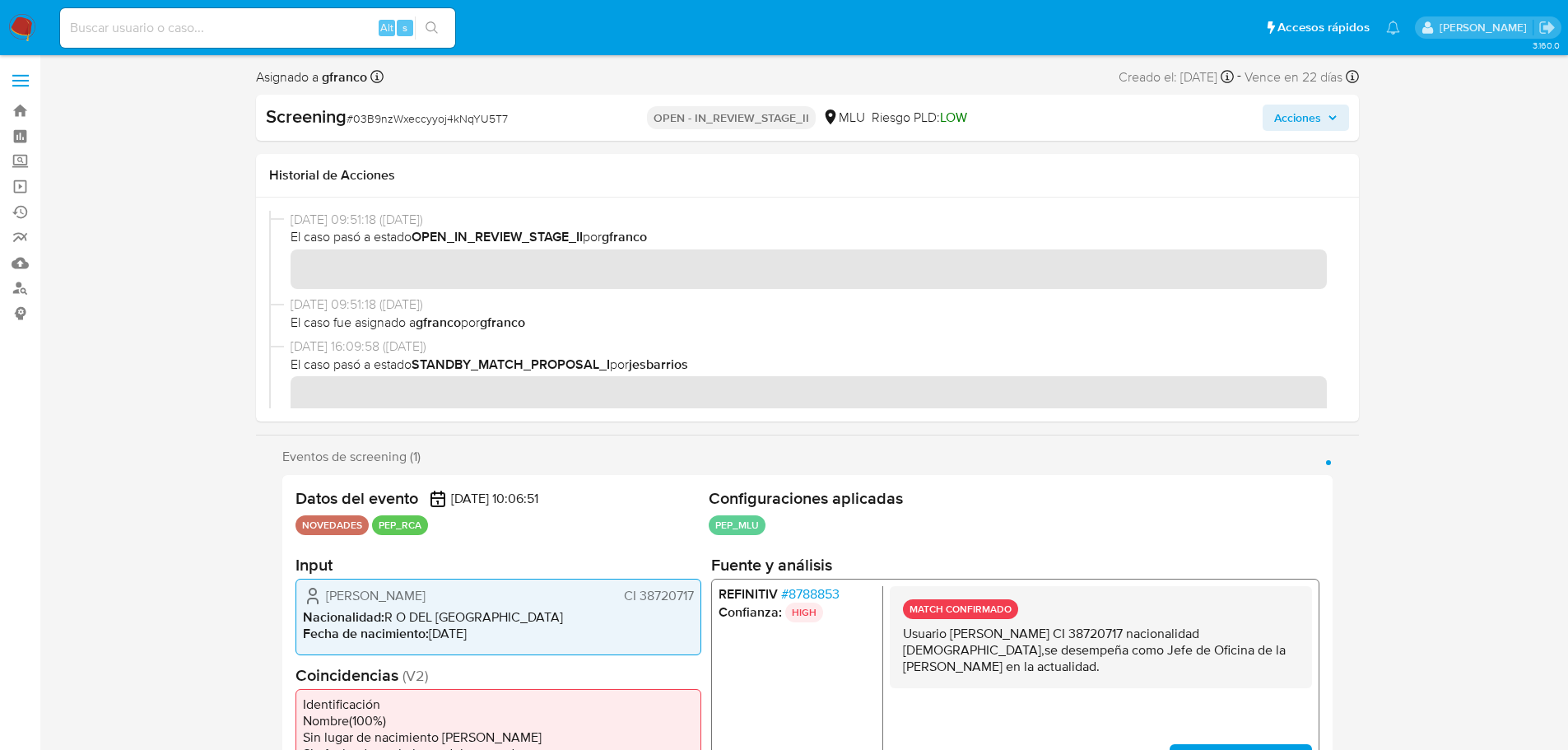
click at [22, 24] on img at bounding box center [22, 28] width 28 height 28
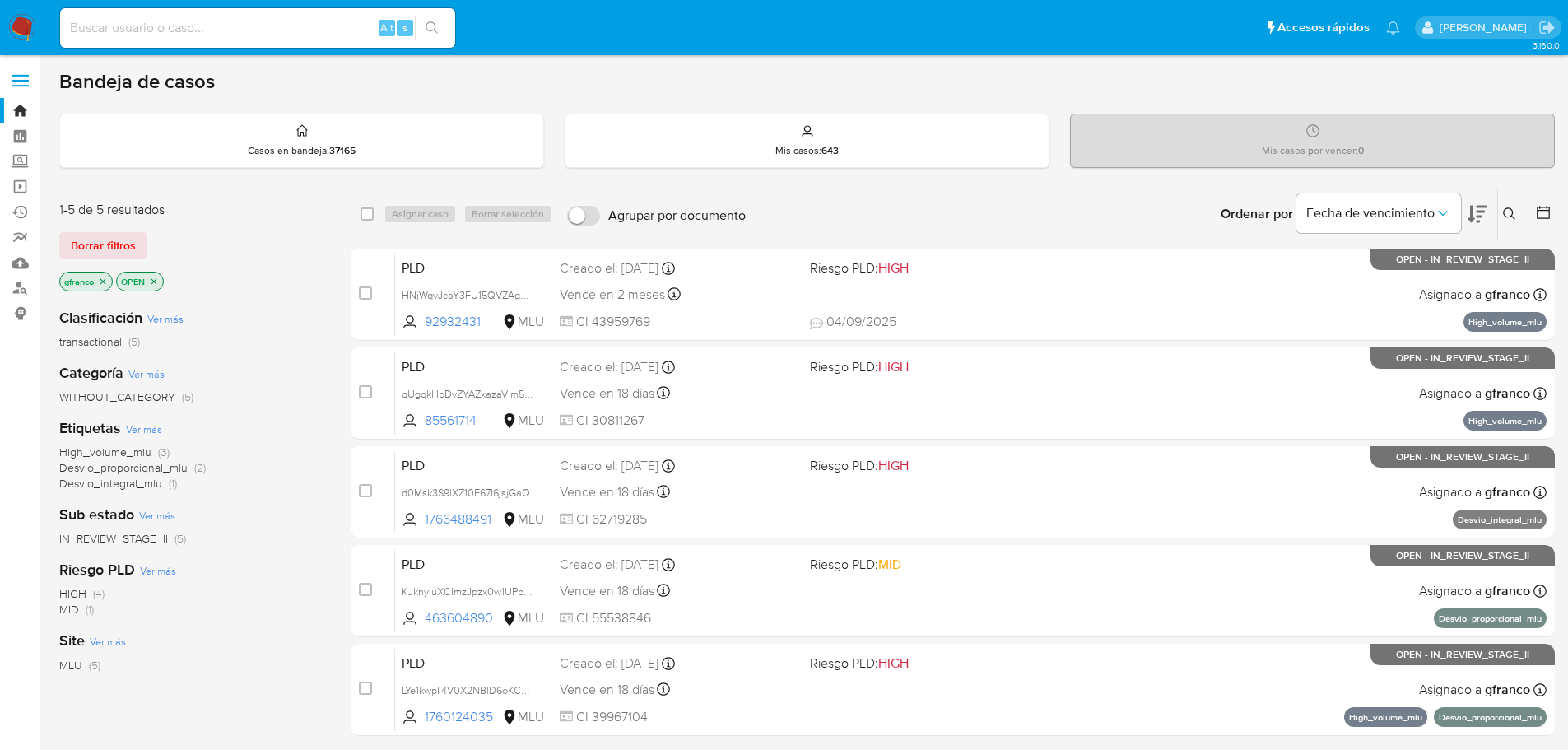
click at [1469, 206] on icon at bounding box center [1477, 214] width 20 height 20
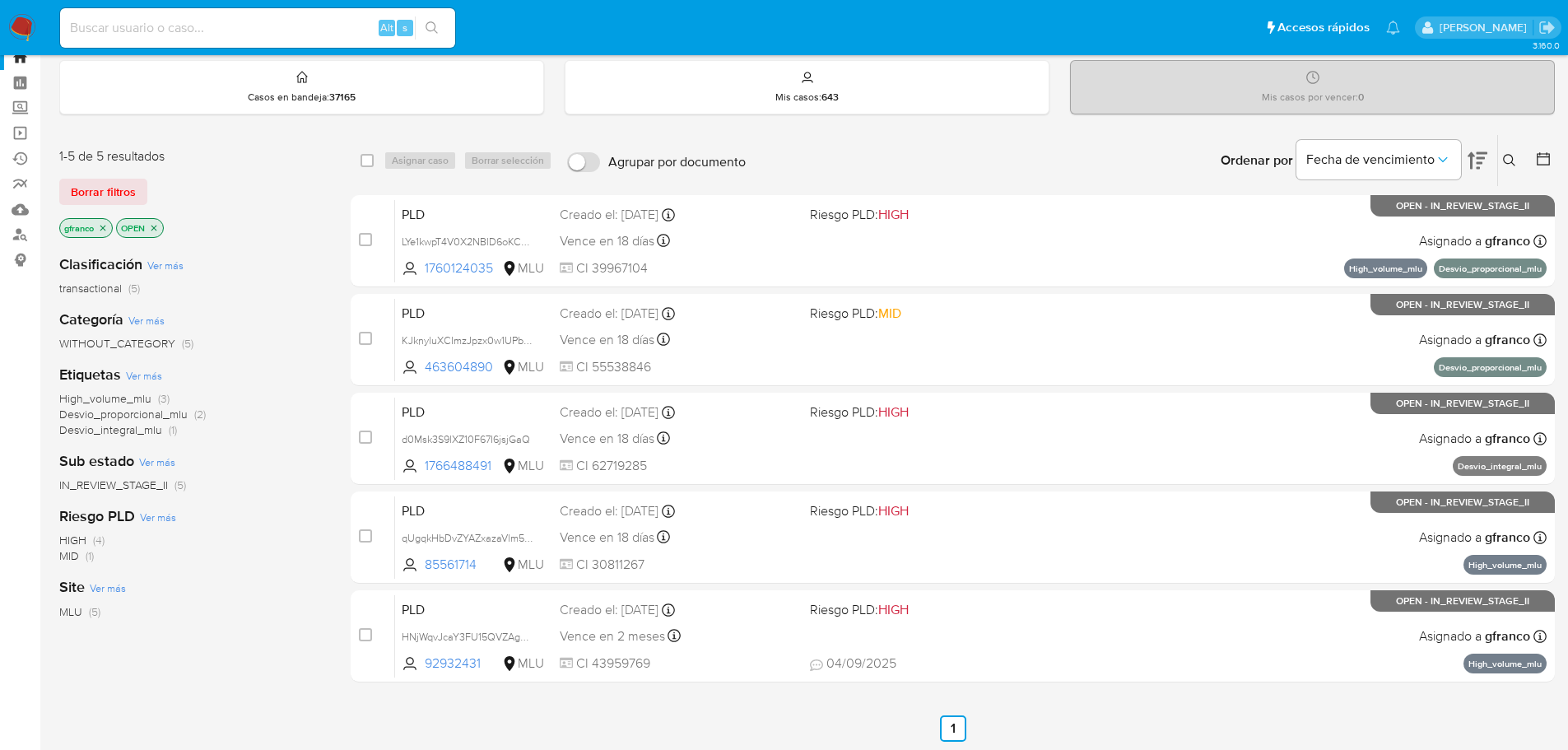
scroll to position [83, 0]
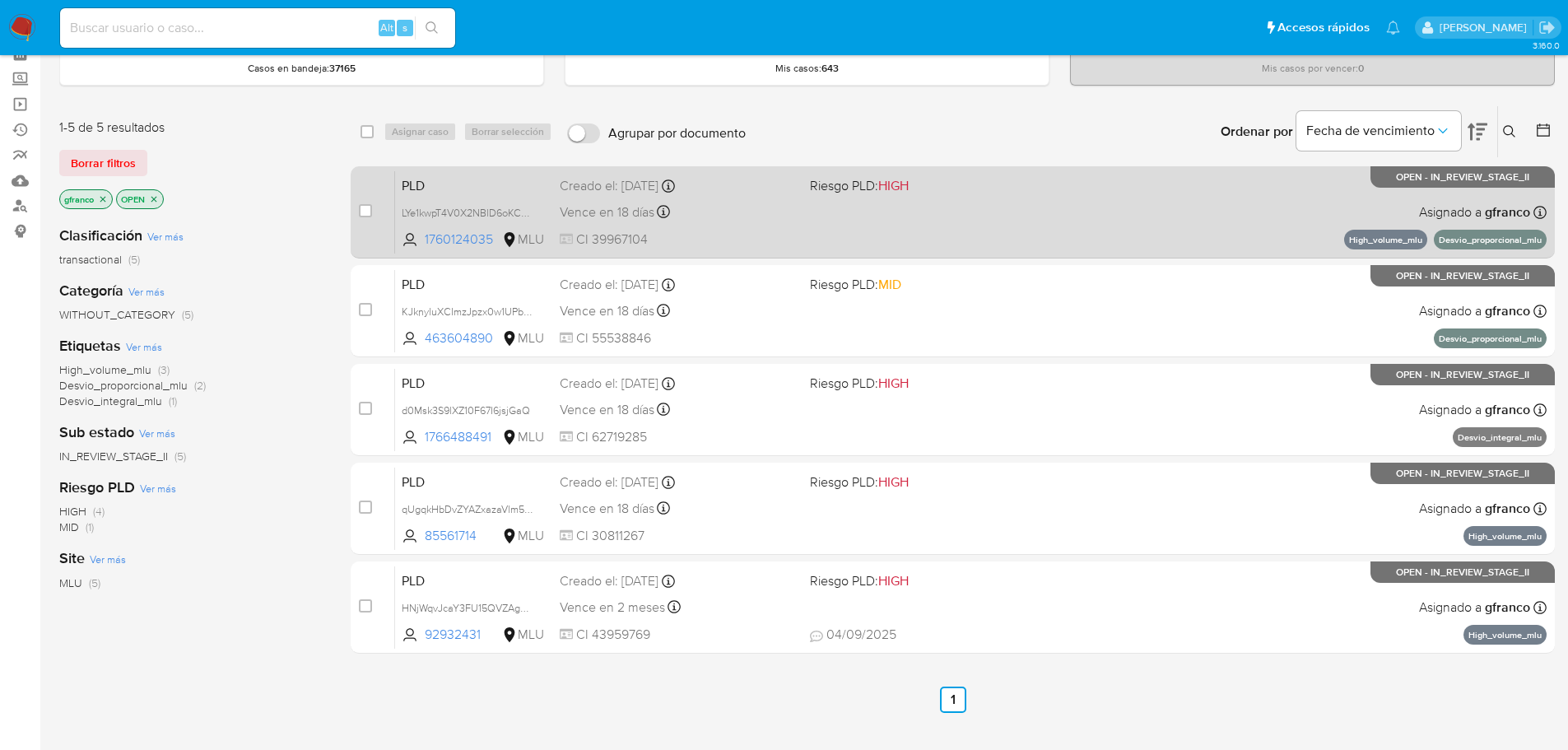
click at [742, 229] on div "PLD LYe1kwpT4V0X2NBlD6oKCAmU 1760124035 MLU Riesgo PLD: HIGH Creado el: 12/07/2…" at bounding box center [971, 212] width 1152 height 84
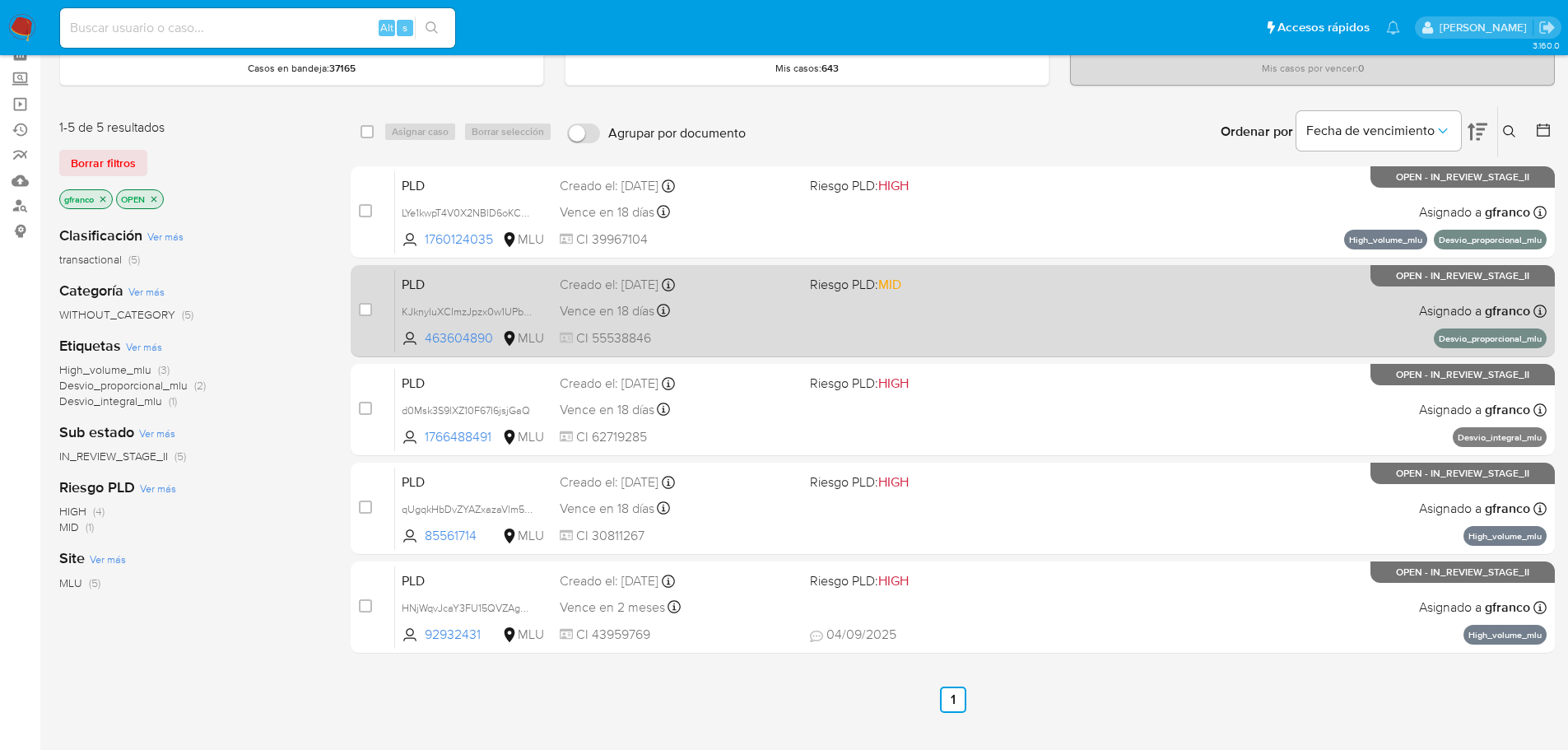
click at [1309, 331] on div "PLD KJknyluXCImzJpzx0w1UPbHe 463604890 MLU Riesgo PLD: MID Creado el: 12/07/202…" at bounding box center [971, 311] width 1152 height 84
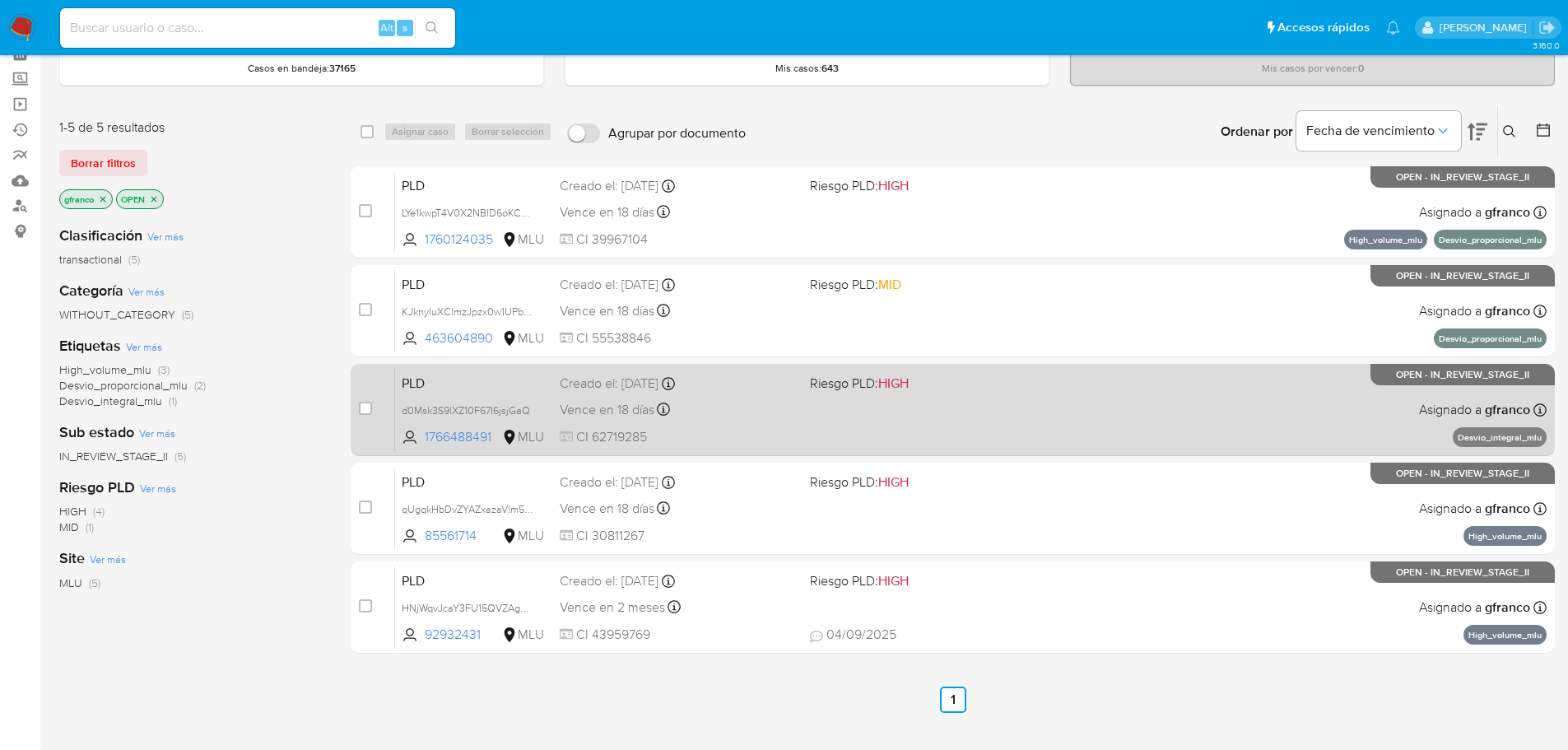
click at [1073, 388] on div "PLD d0Msk3S9lXZ10F67I6jsjGaQ 1766488491 MLU Riesgo PLD: HIGH Creado el: 12/07/2…" at bounding box center [971, 410] width 1152 height 84
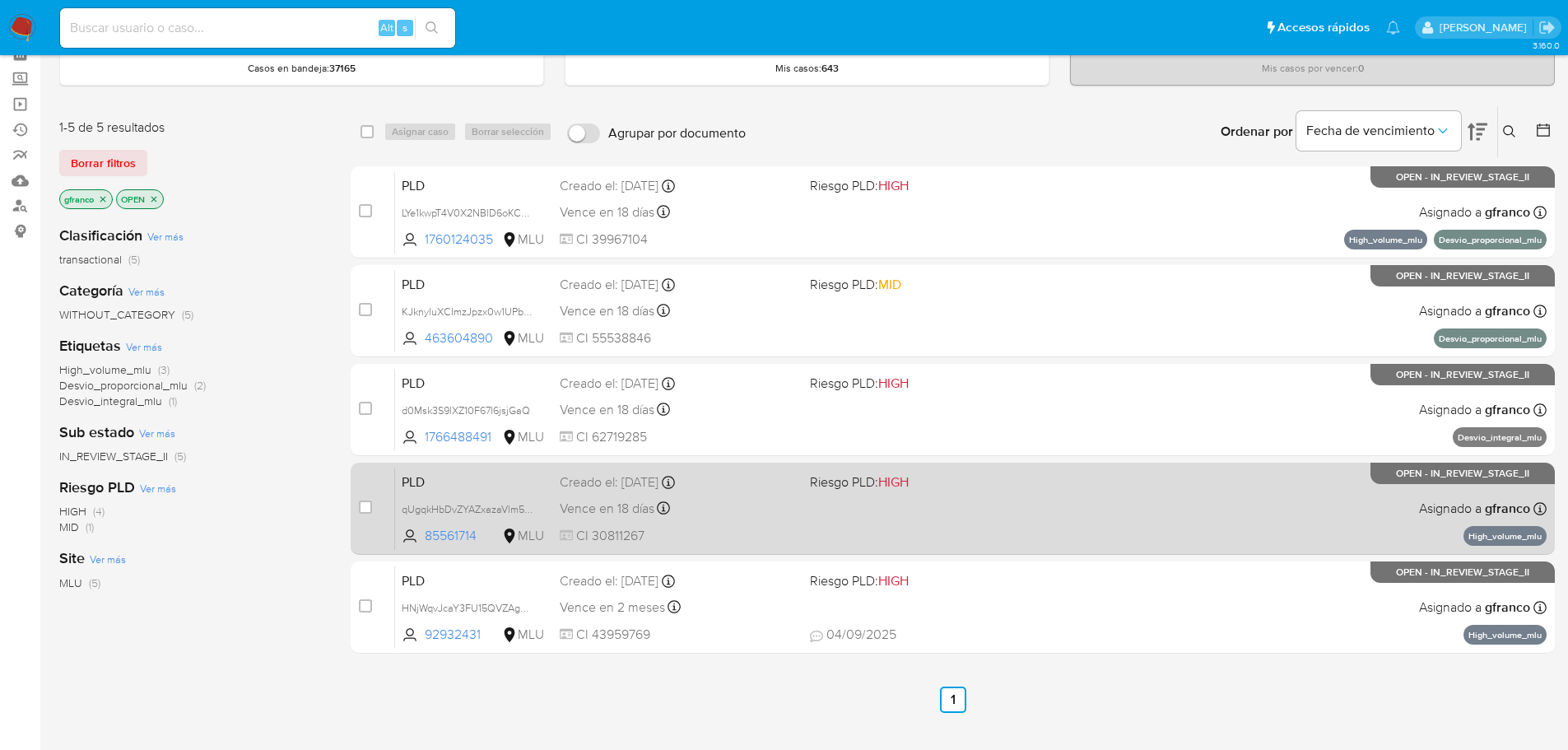
click at [1108, 512] on div "PLD qUgqkHbDvZYAZxazaVlm56D5 85561714 MLU Riesgo PLD: HIGH Creado el: 12/07/202…" at bounding box center [971, 508] width 1152 height 84
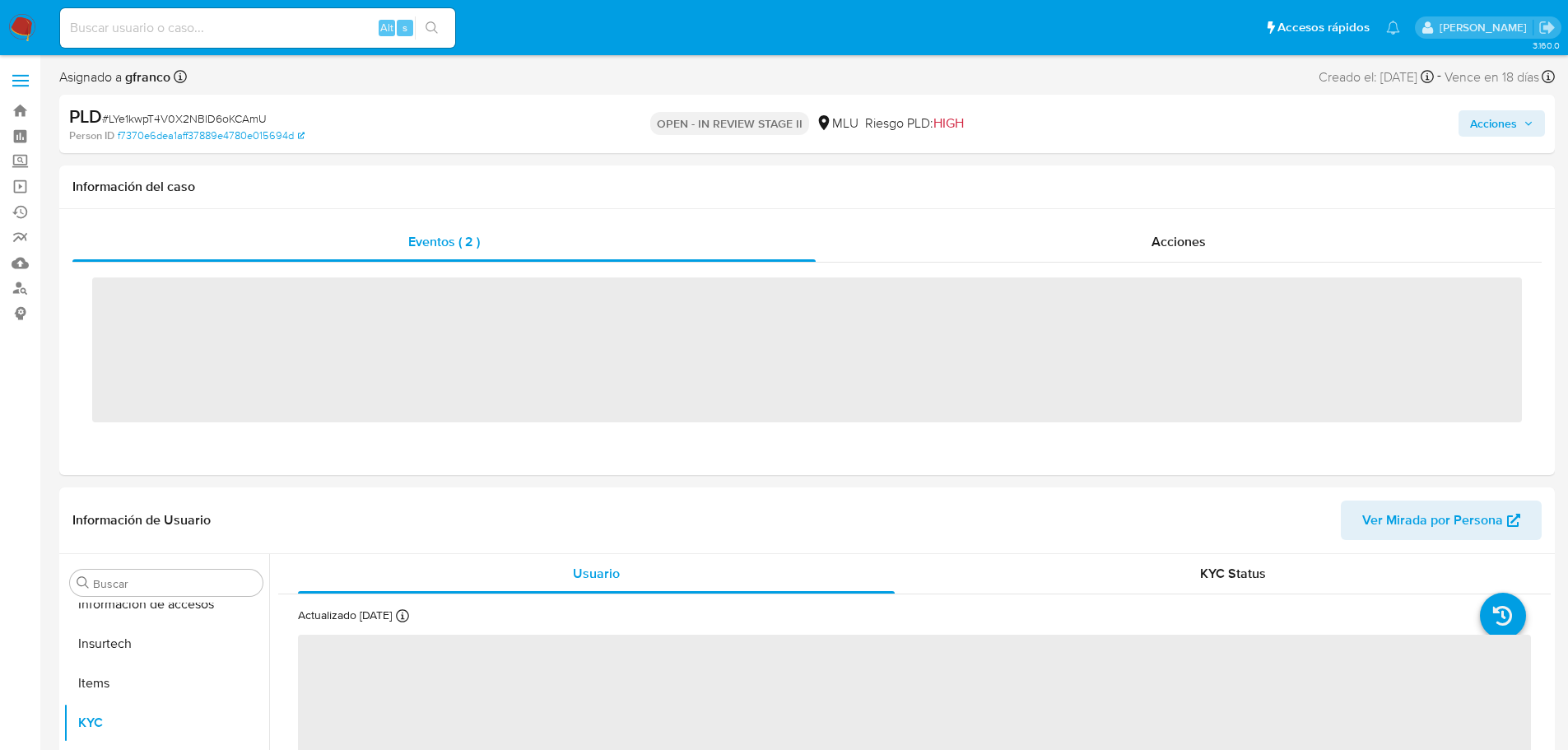
scroll to position [736, 0]
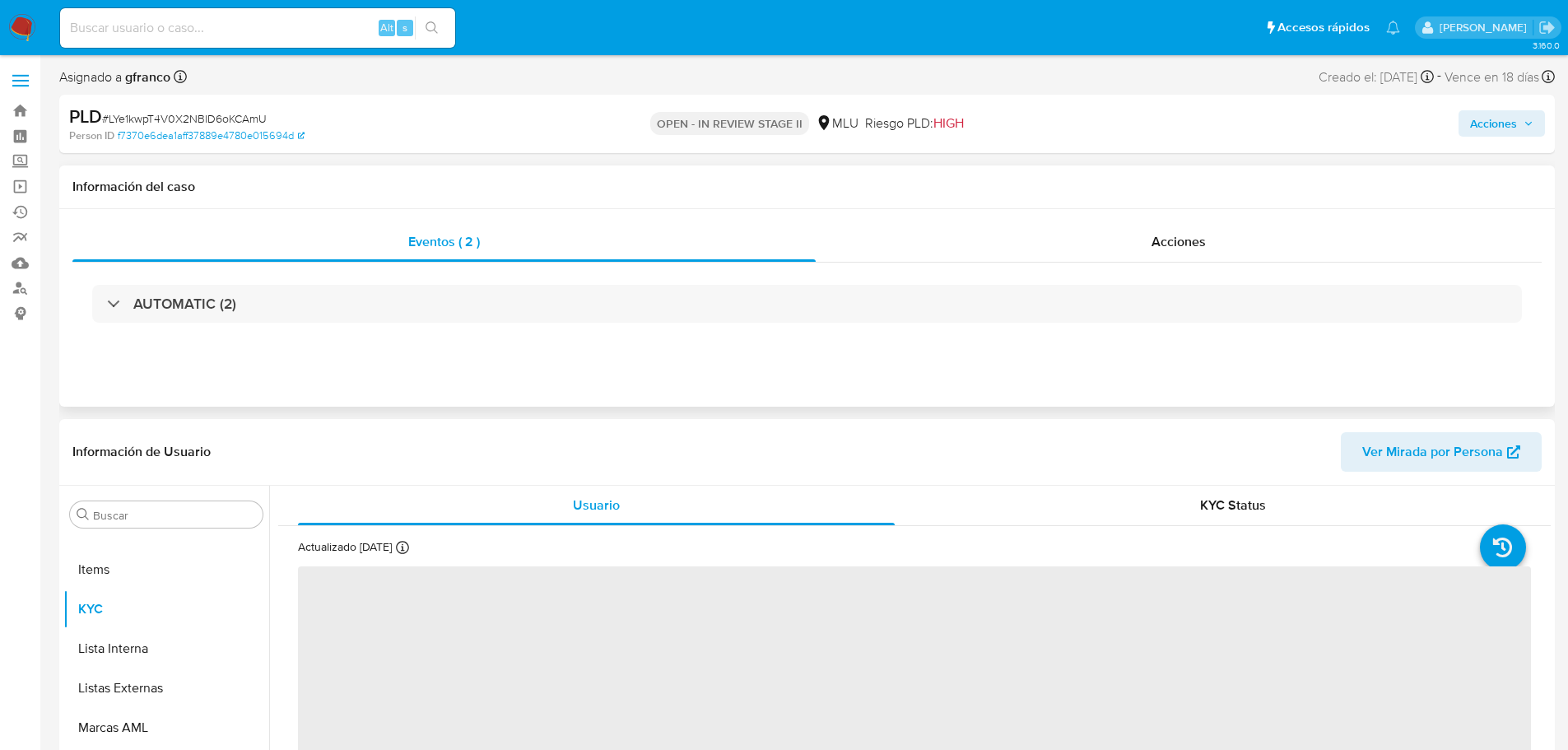
select select "10"
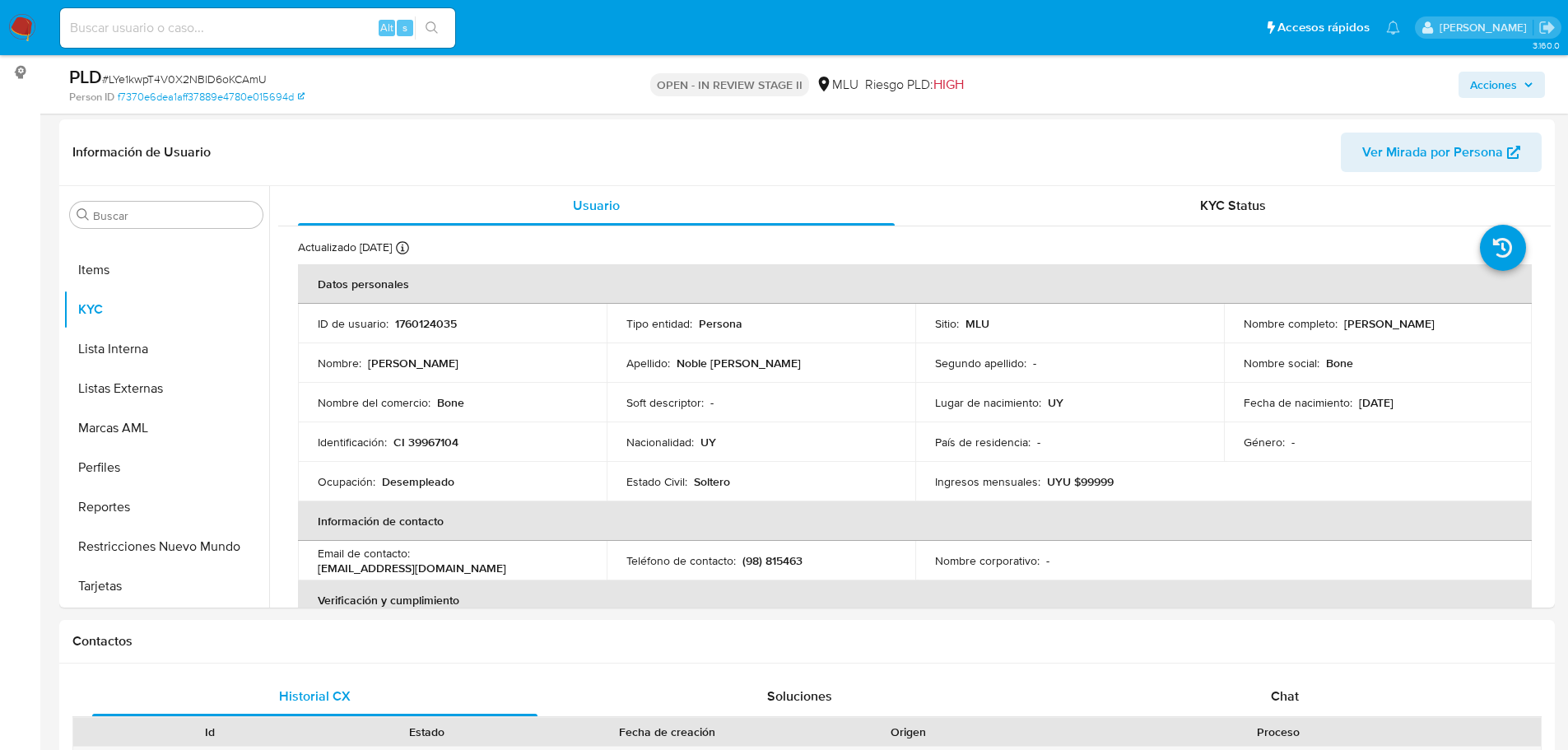
scroll to position [577, 0]
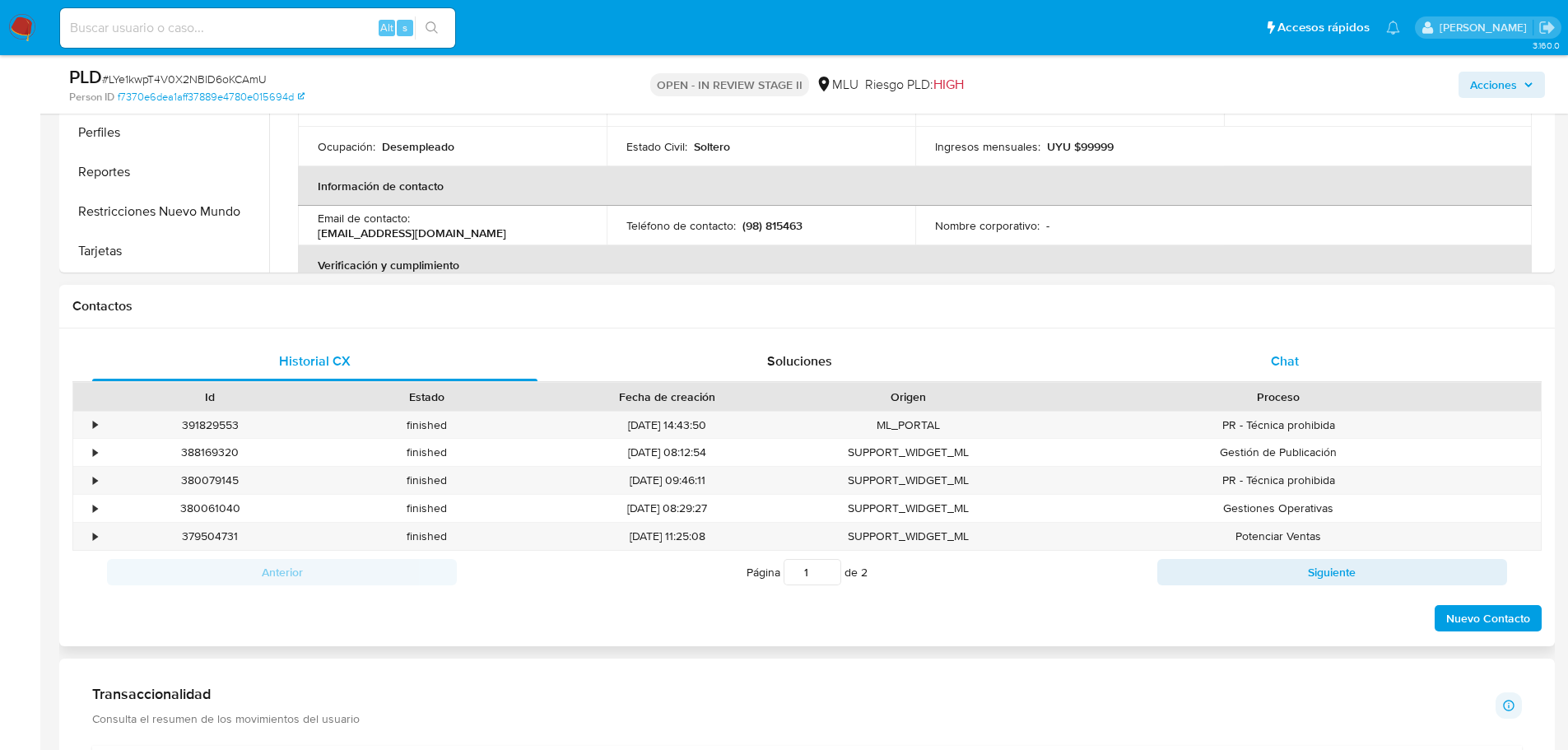
click at [1230, 351] on div "Chat" at bounding box center [1285, 362] width 445 height 39
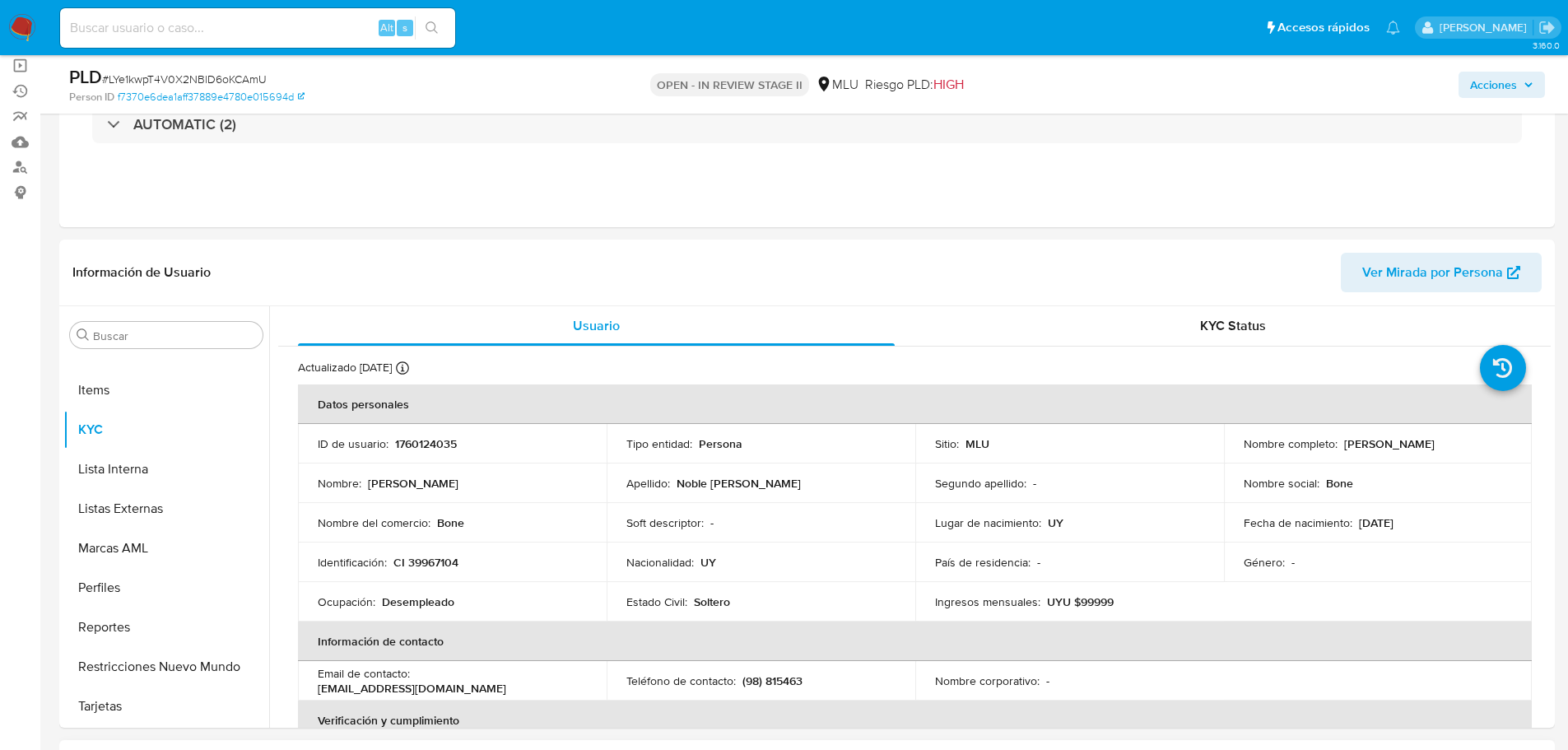
scroll to position [83, 0]
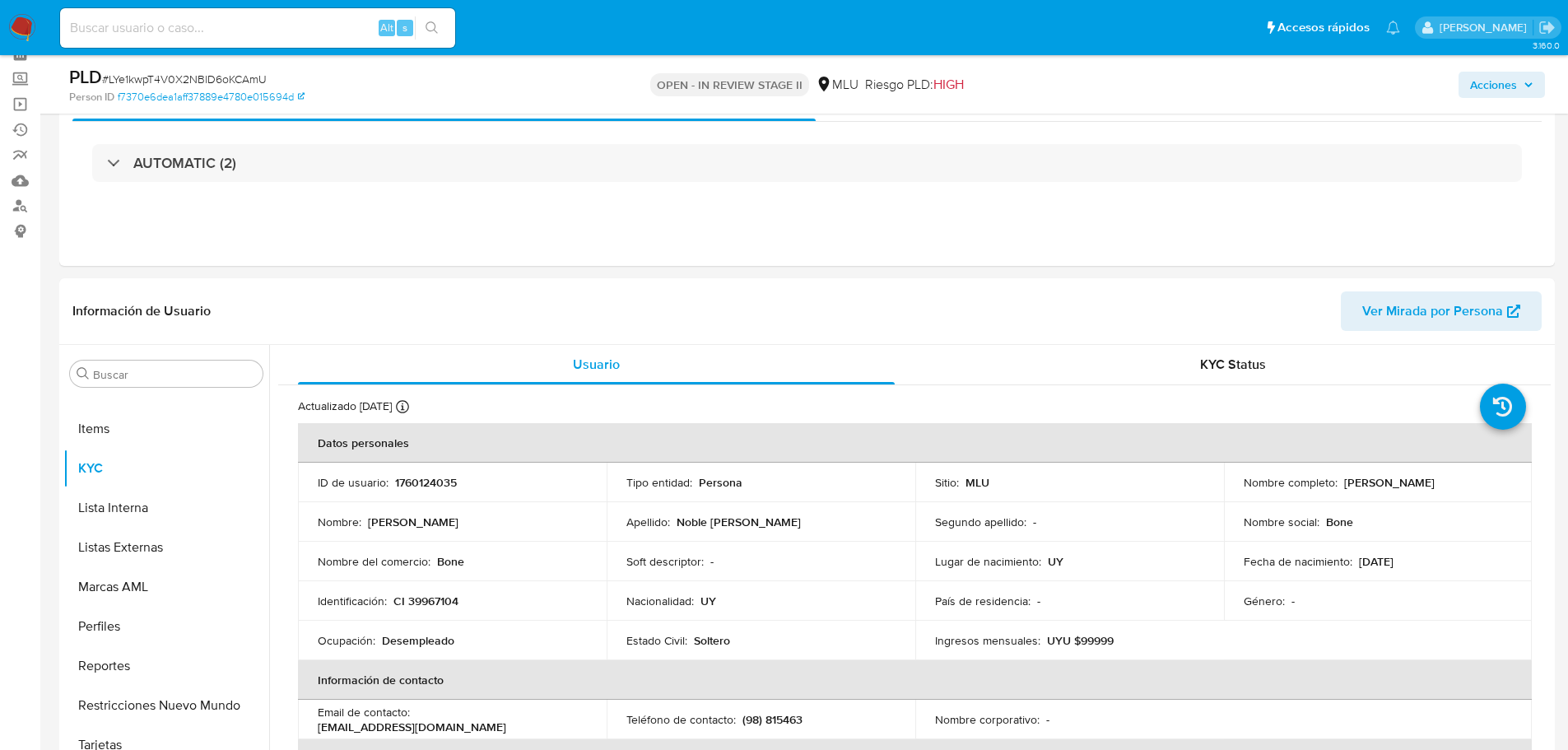
click at [215, 78] on span "# LYe1kwpT4V0X2NBlD6oKCAmU" at bounding box center [184, 79] width 164 height 17
copy span "LYe1kwpT4V0X2NBlD6oKCAmU"
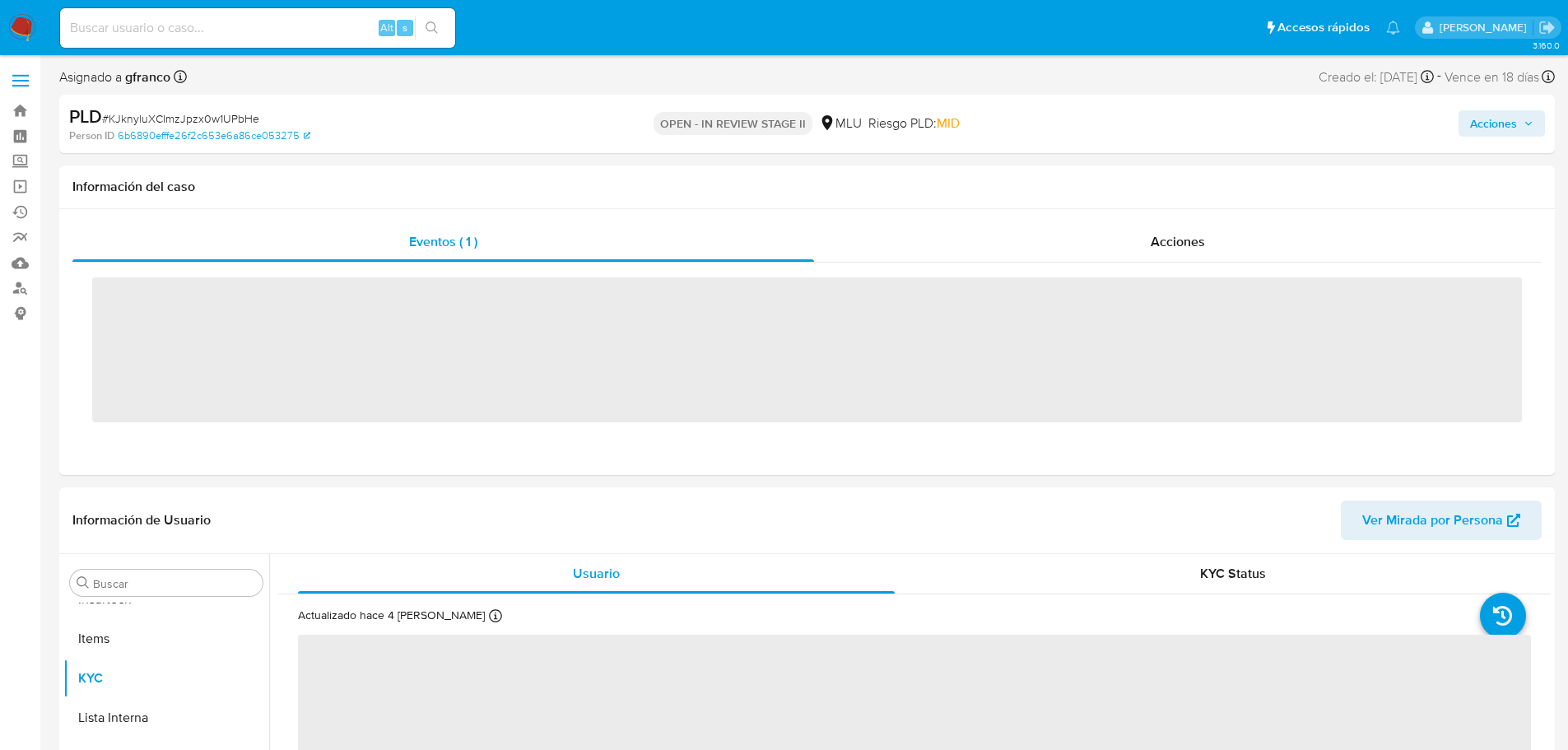
scroll to position [736, 0]
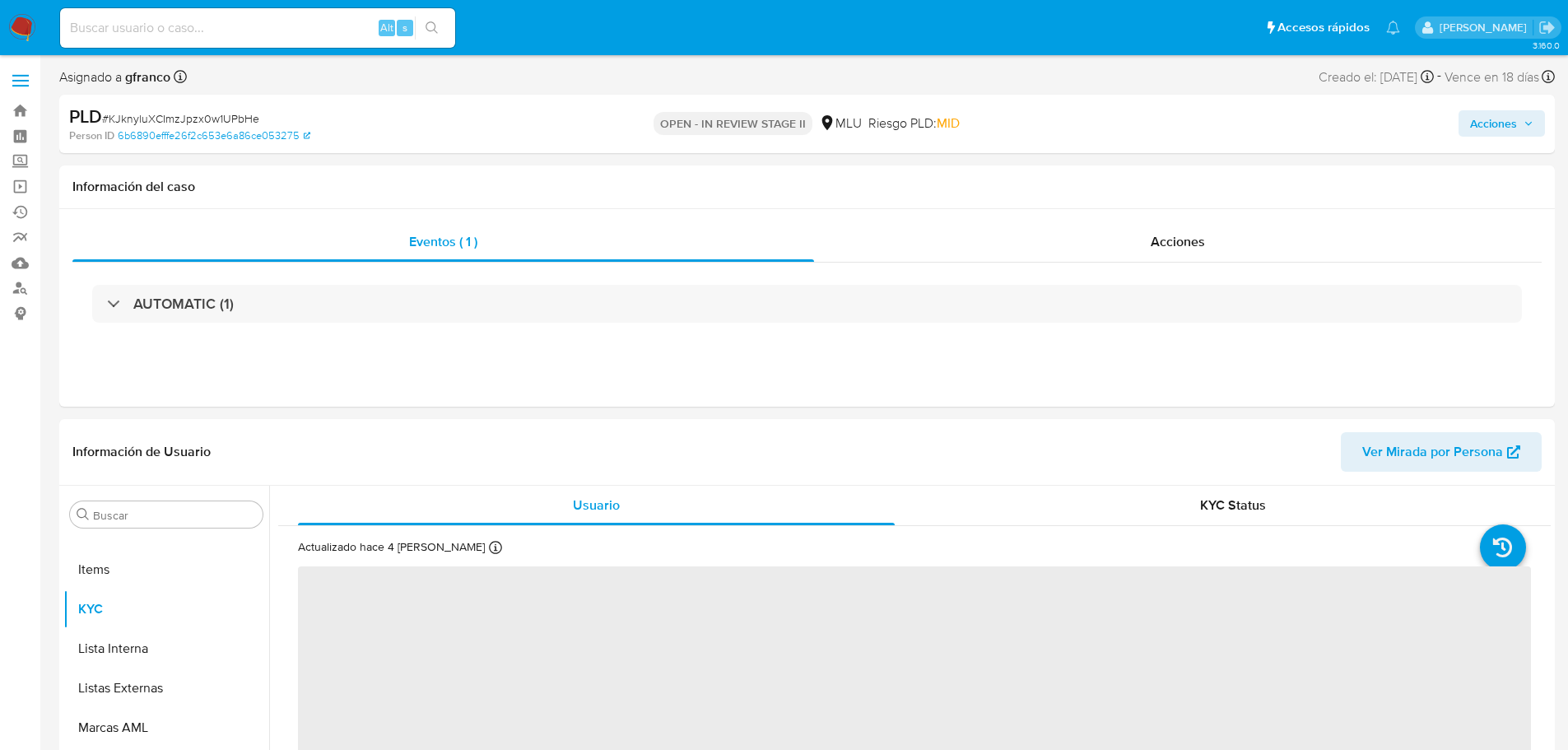
select select "10"
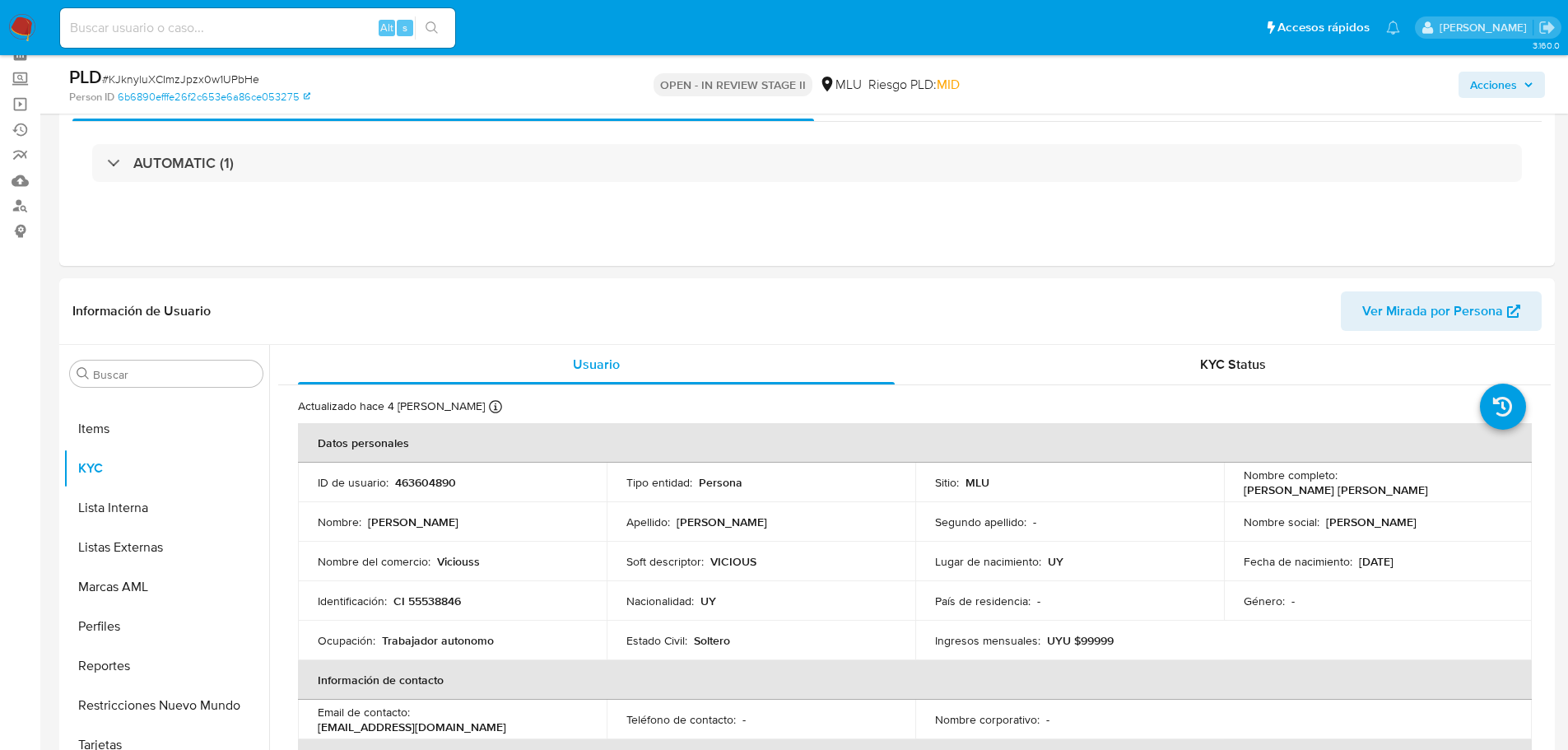
scroll to position [577, 0]
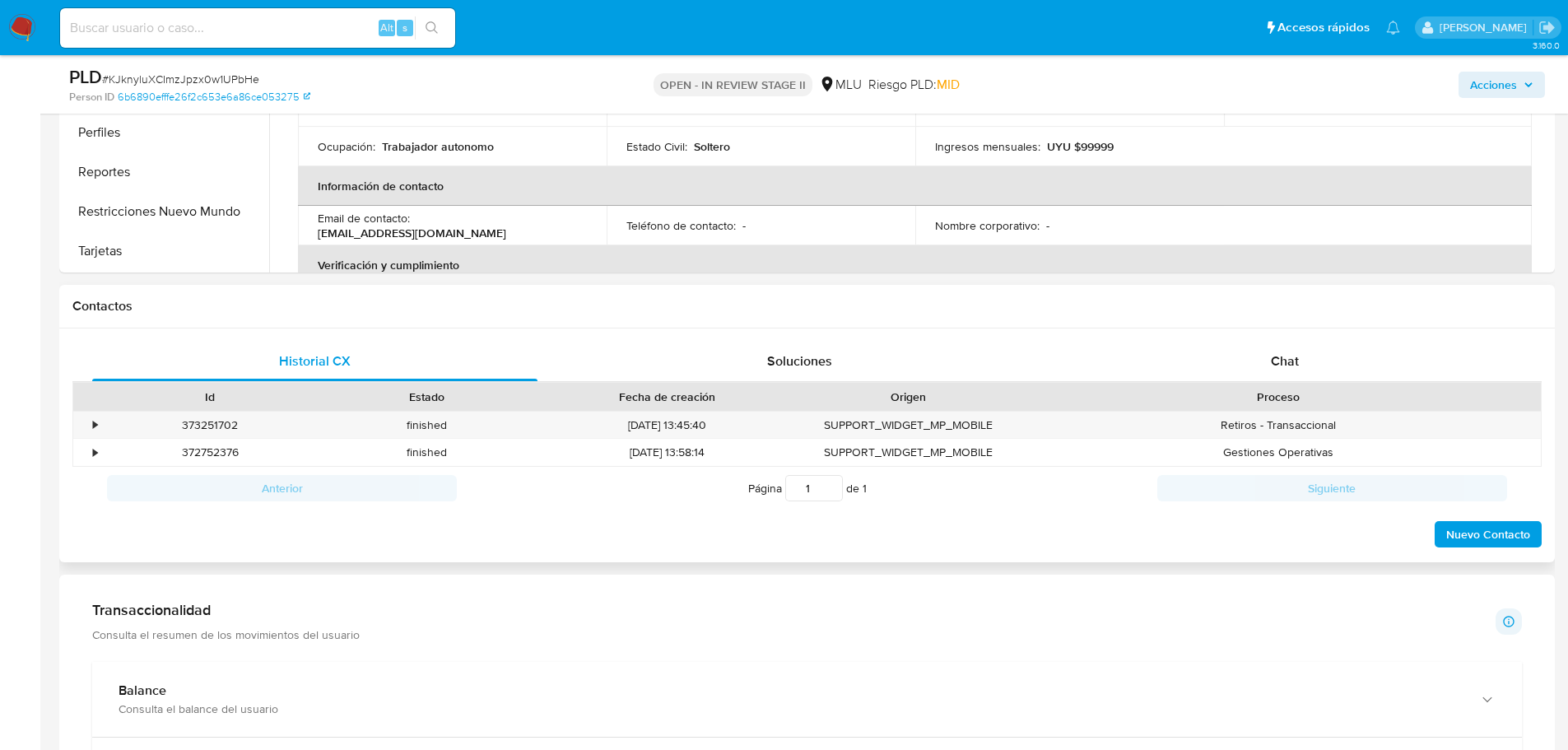
click at [1350, 336] on div "Historial CX Soluciones Chat Id Estado Fecha de creación Origen Proceso • 37325…" at bounding box center [808, 446] width 1496 height 235
click at [1312, 363] on div "Chat" at bounding box center [1285, 362] width 445 height 39
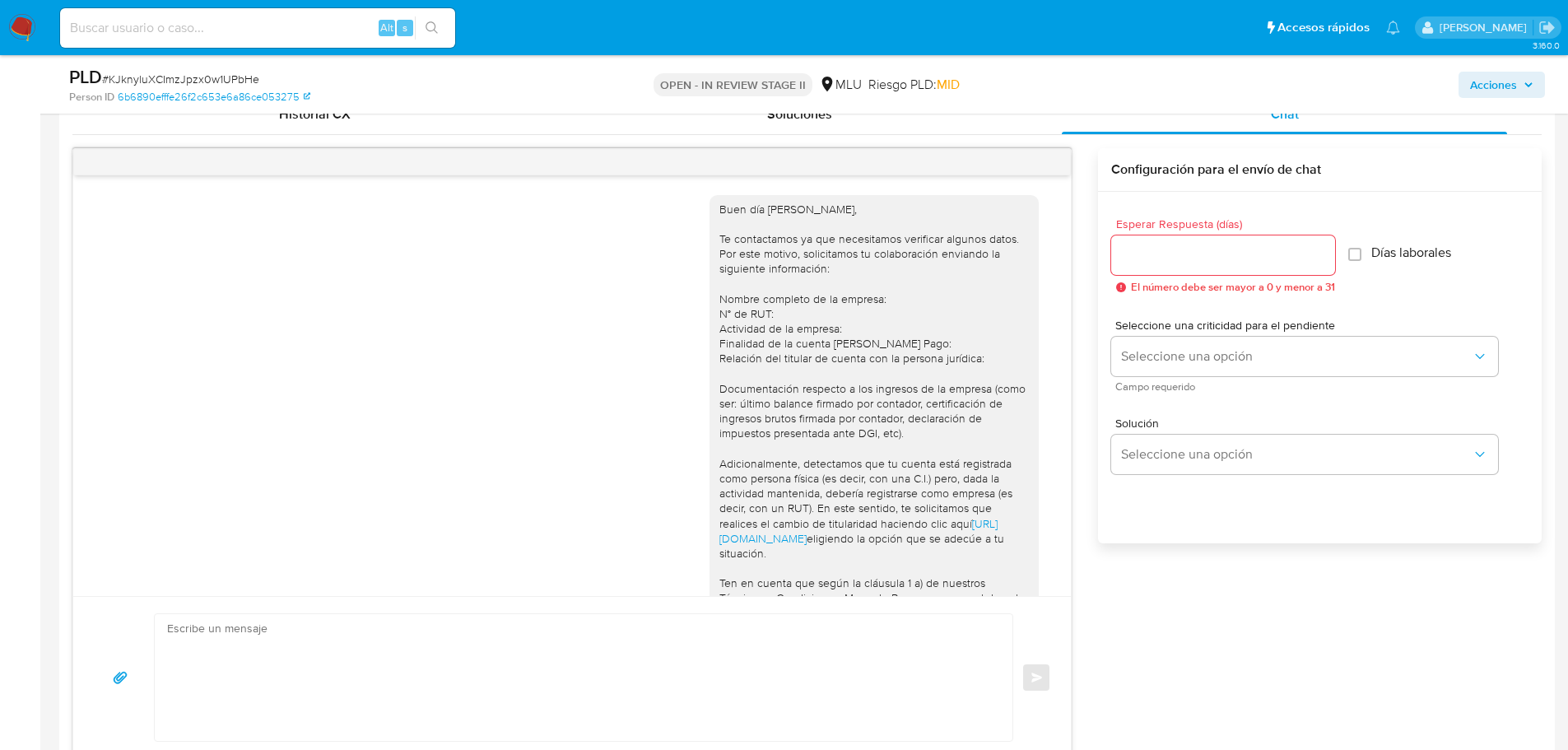
scroll to position [728, 0]
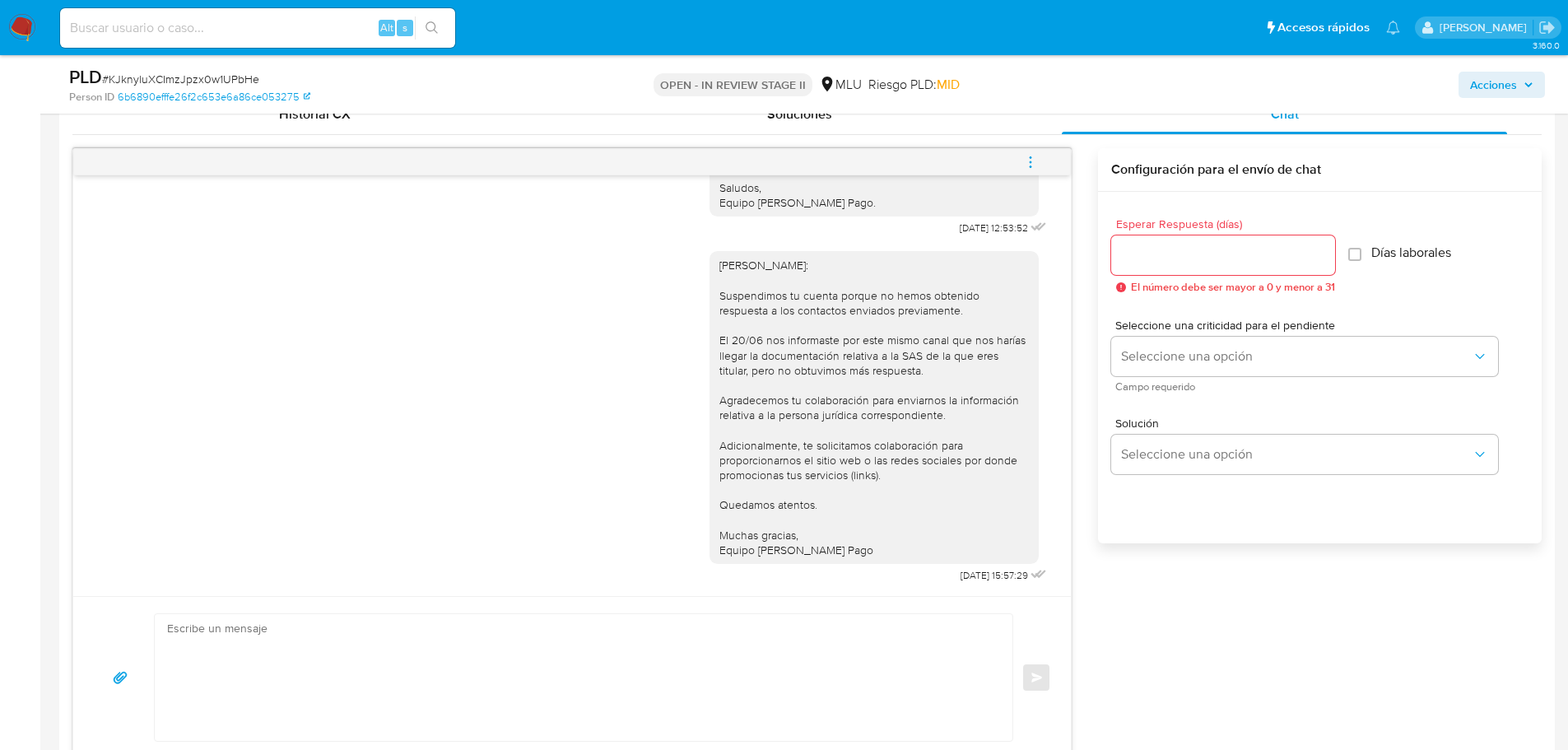
click at [186, 76] on span "# KJknyluXCImzJpzx0w1UPbHe" at bounding box center [180, 79] width 157 height 17
copy span "KJknyluXCImzJpzx0w1UPbHe"
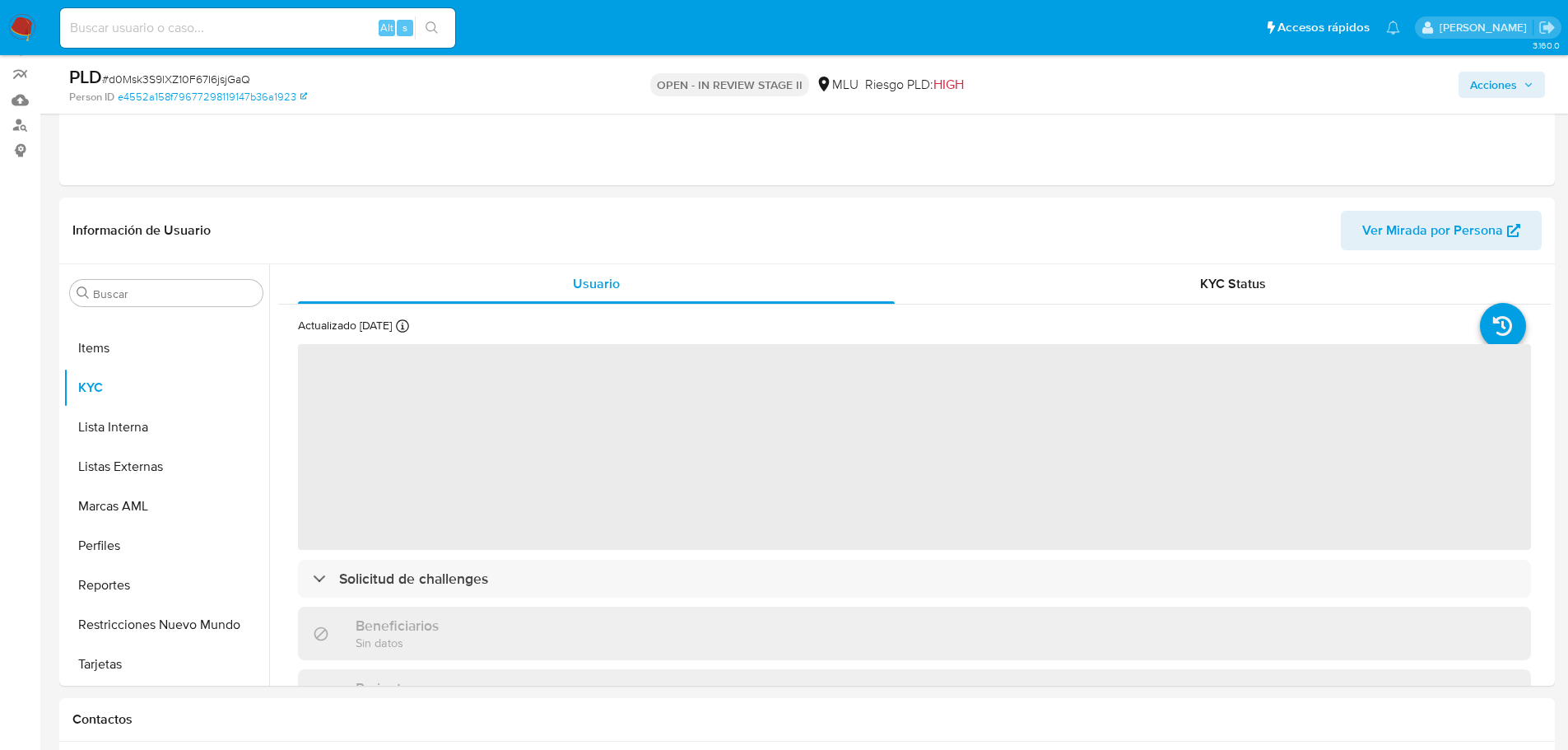
scroll to position [164, 0]
select select "10"
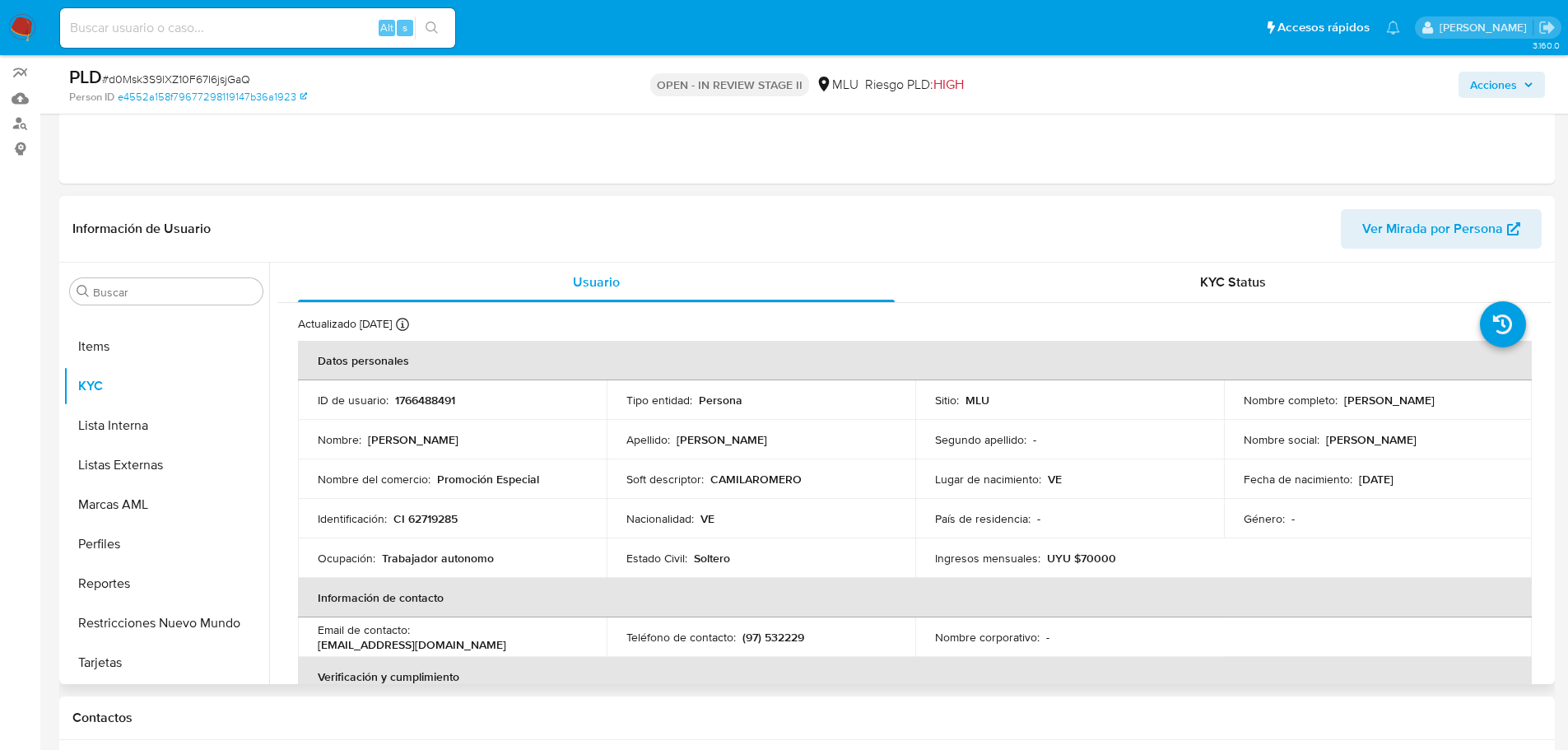
click at [1425, 407] on p "[PERSON_NAME]" at bounding box center [1389, 400] width 91 height 15
click at [1425, 407] on p "Jose Manuel Acosta Linares" at bounding box center [1389, 400] width 91 height 15
copy p "Acosta"
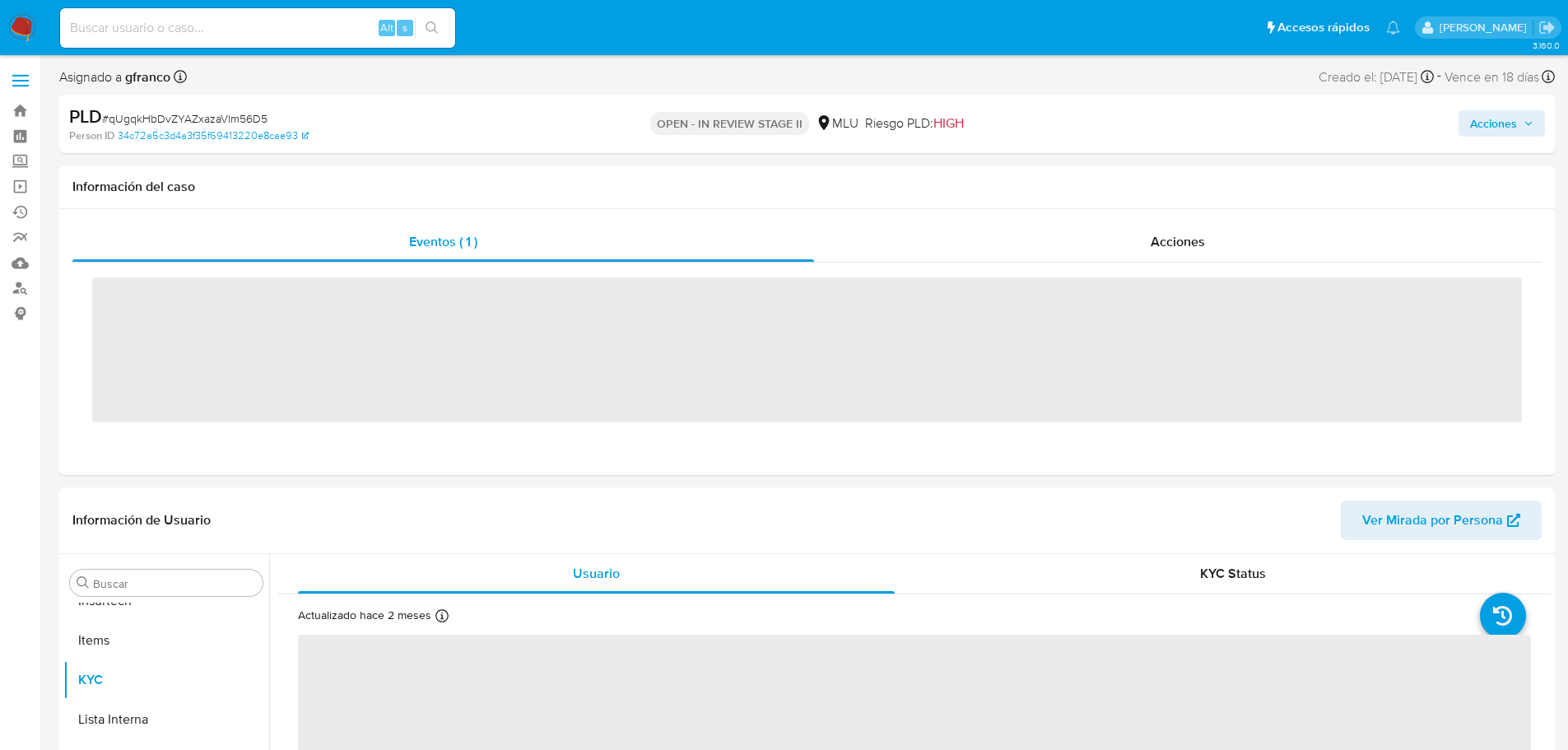
scroll to position [736, 0]
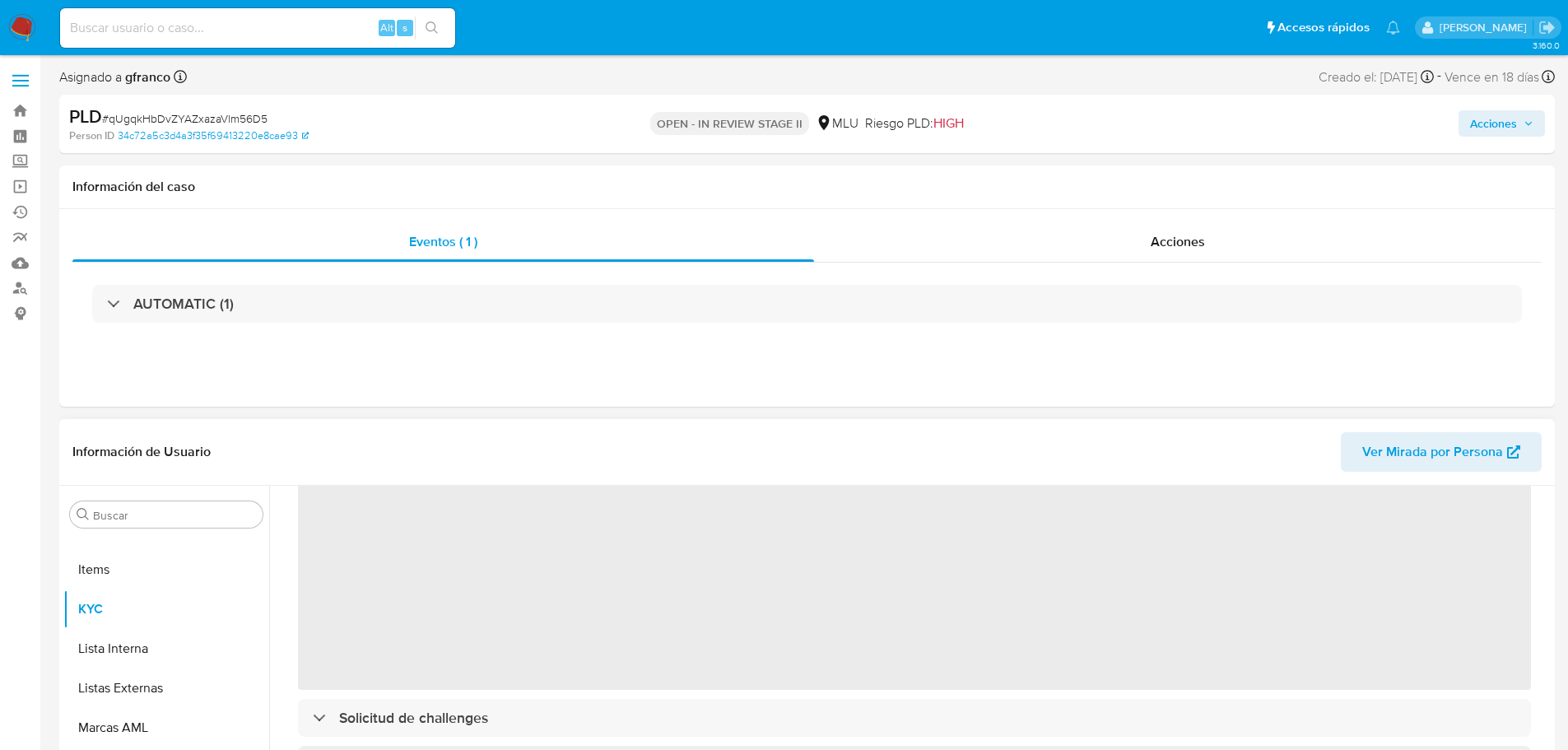
select select "10"
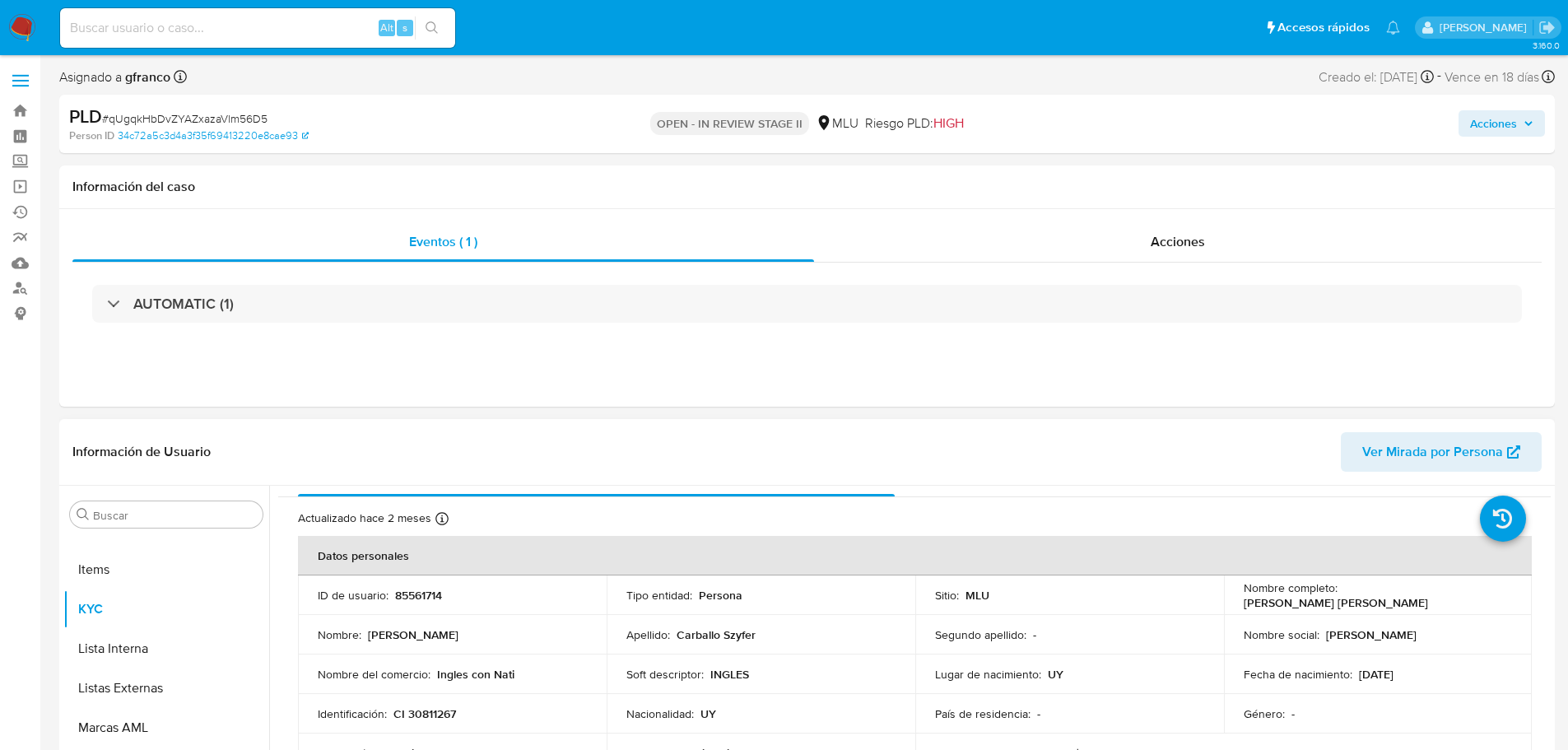
scroll to position [0, 0]
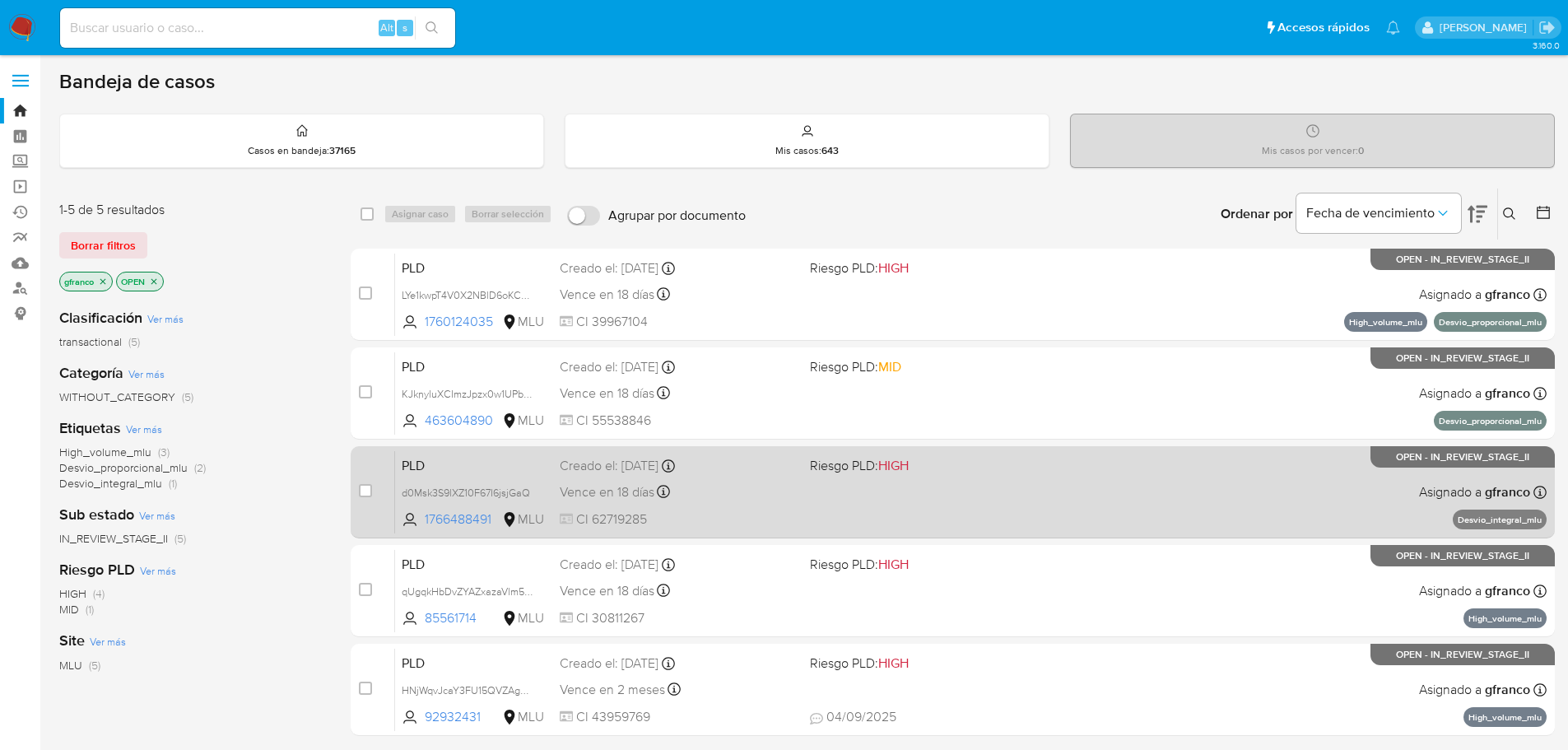
scroll to position [1, 0]
